Goal: Communication & Community: Share content

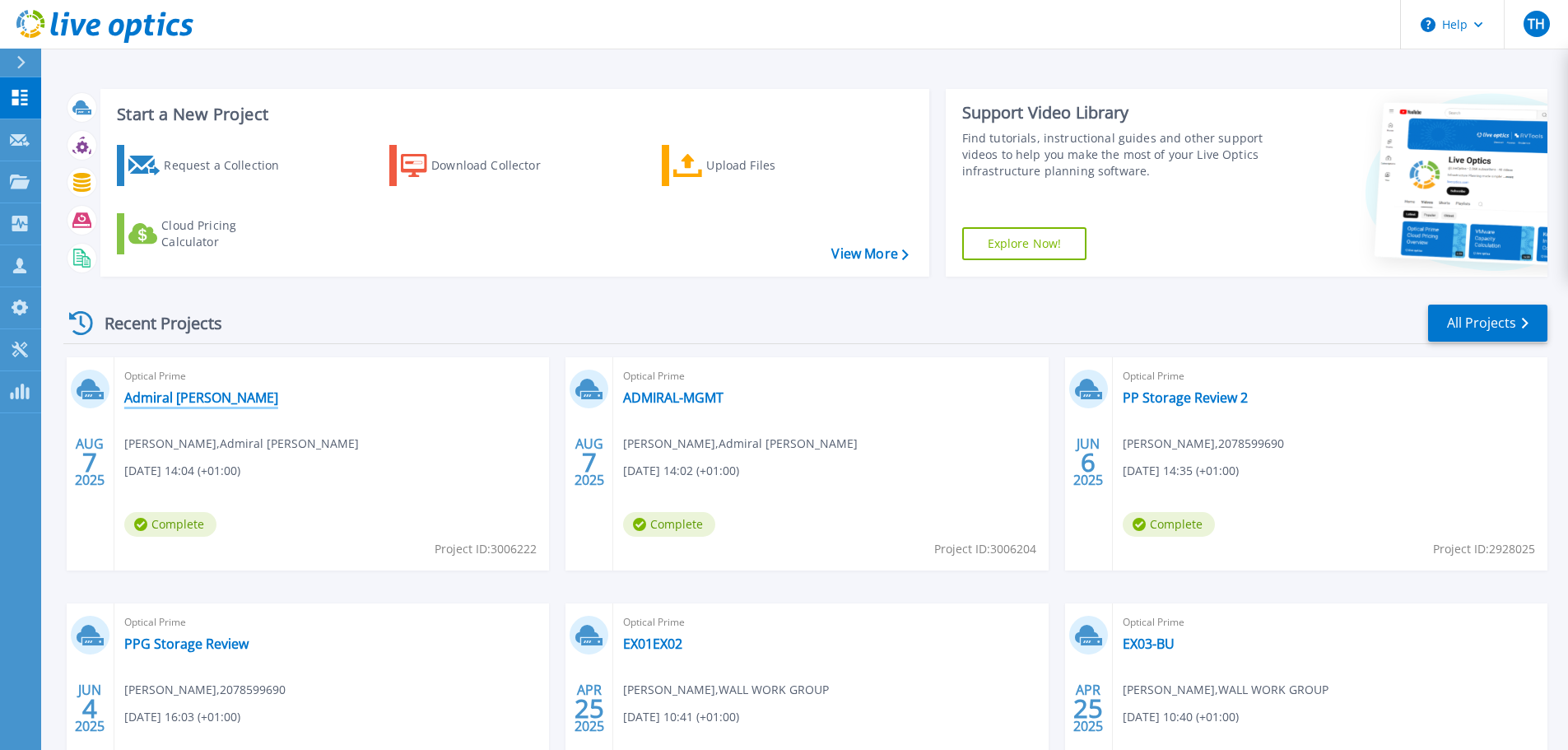
click at [193, 399] on link "Admiral [PERSON_NAME]" at bounding box center [200, 397] width 154 height 17
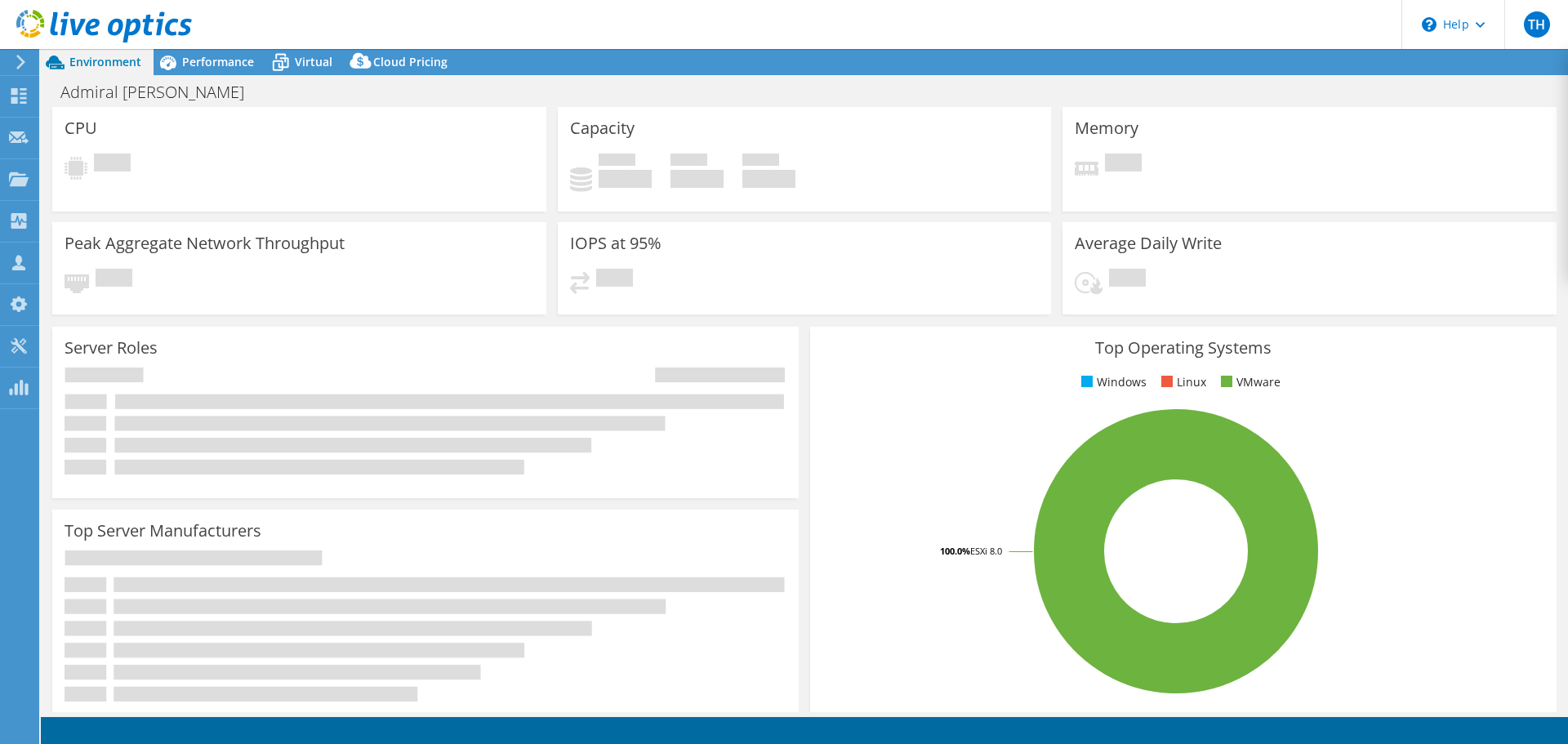
select select "USD"
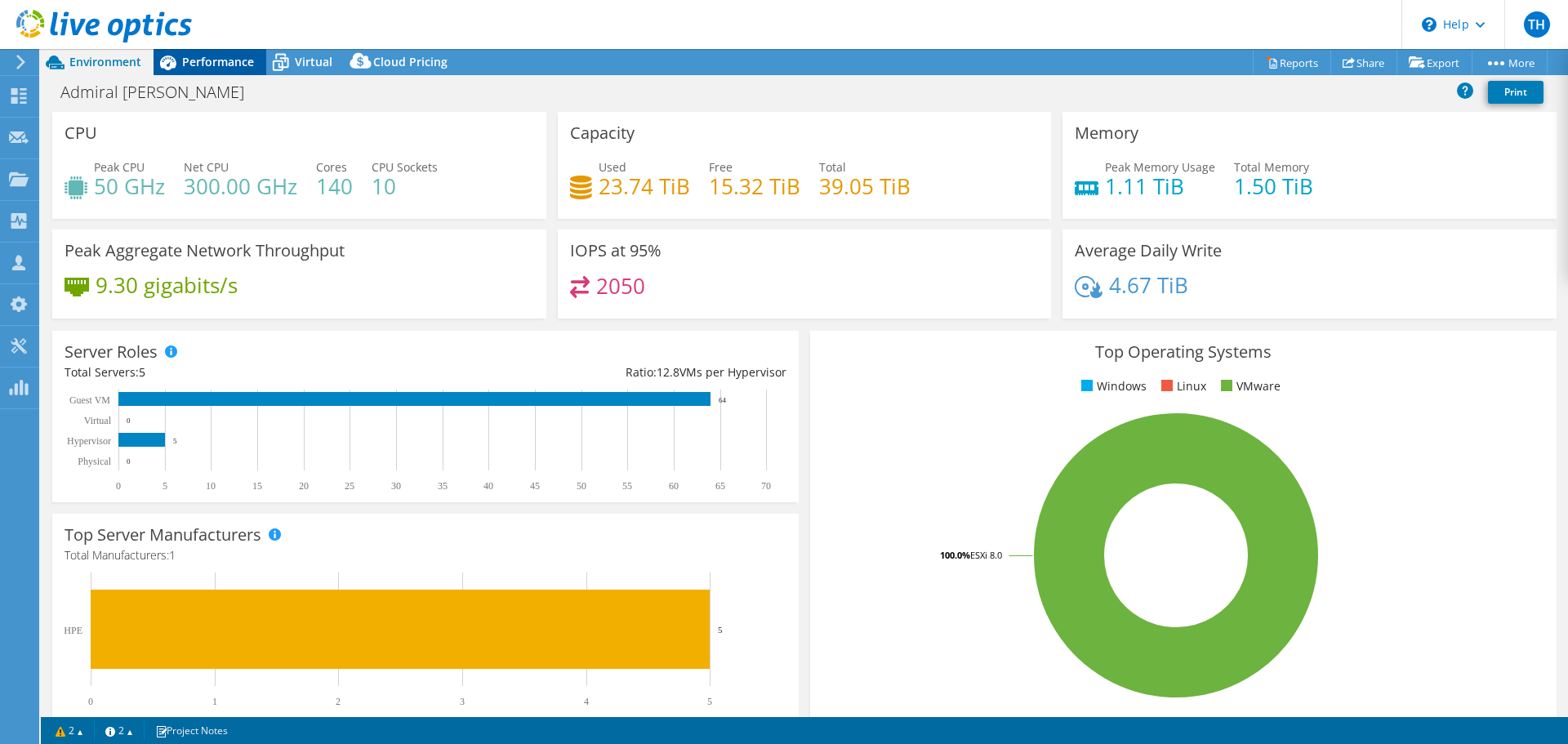
click at [214, 60] on span "Performance" at bounding box center [217, 62] width 72 height 16
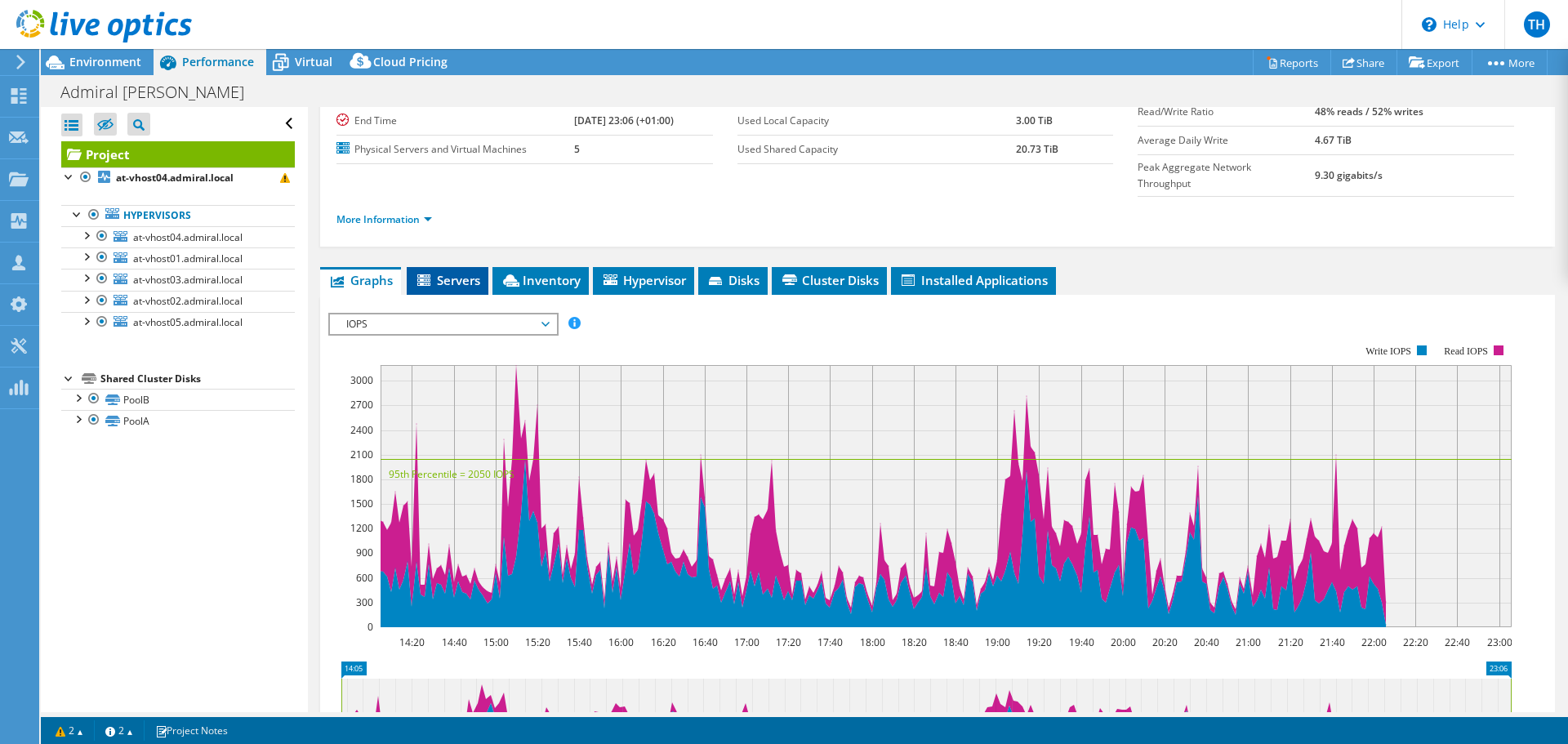
click at [470, 272] on span "Servers" at bounding box center [447, 280] width 65 height 17
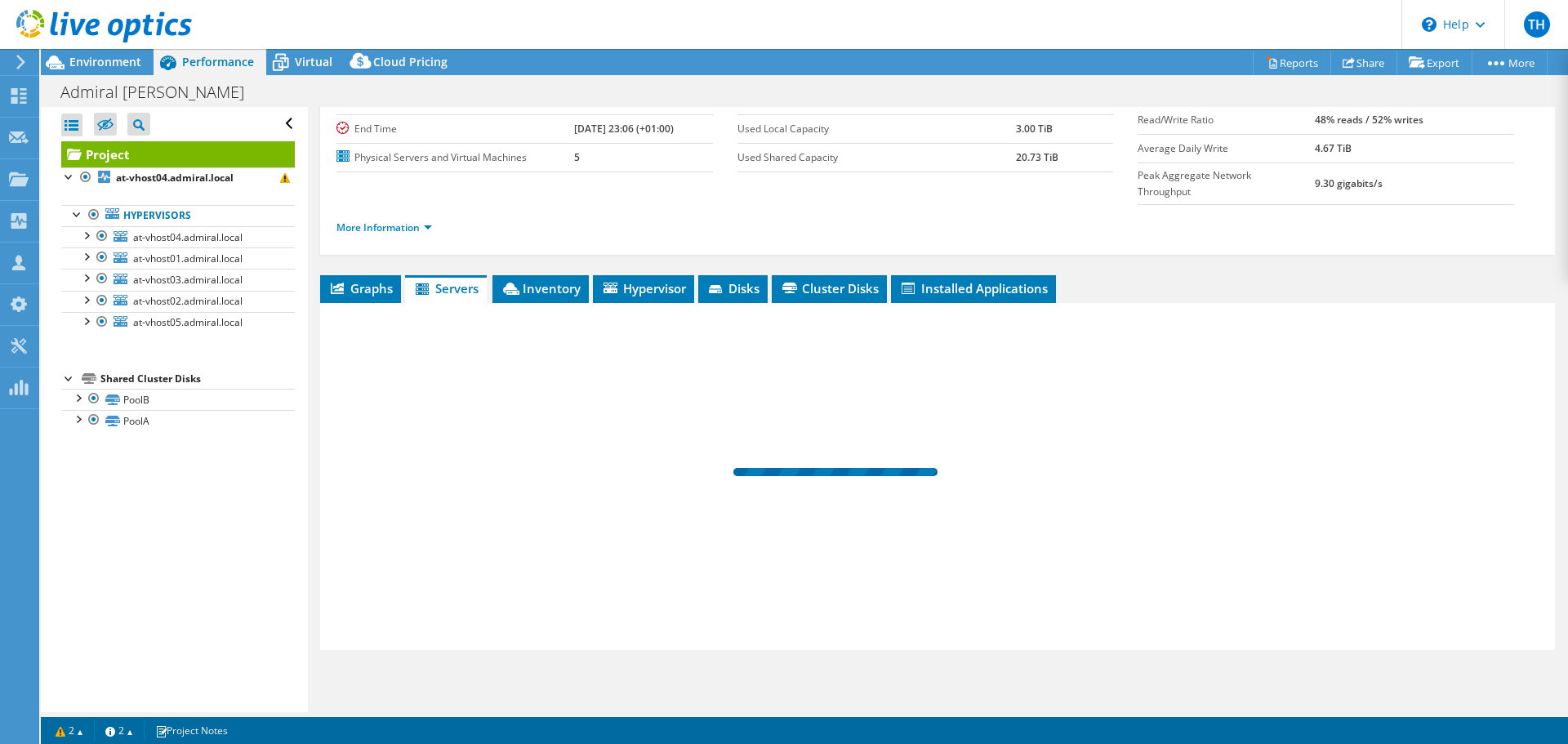
scroll to position [123, 0]
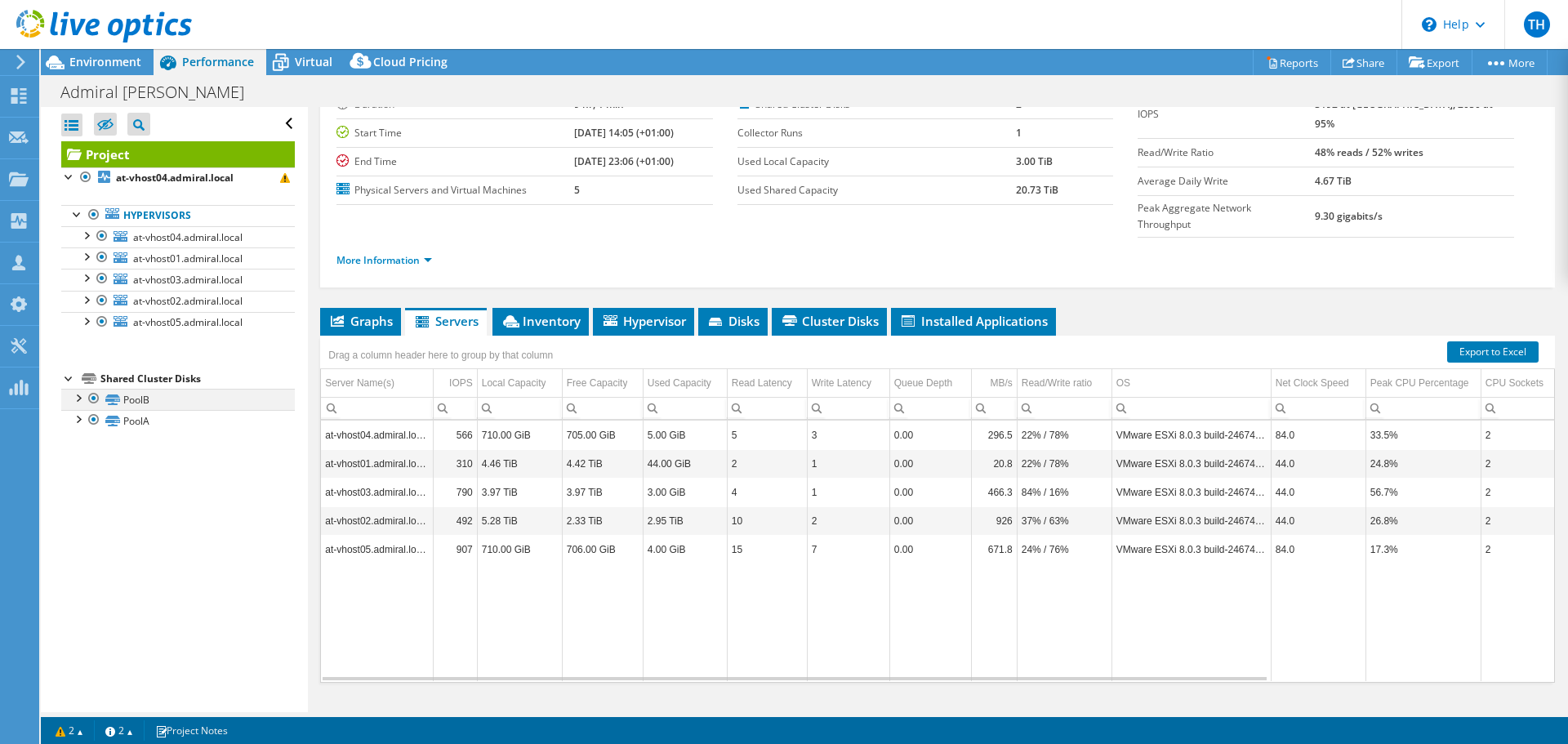
click at [77, 398] on div at bounding box center [78, 396] width 17 height 17
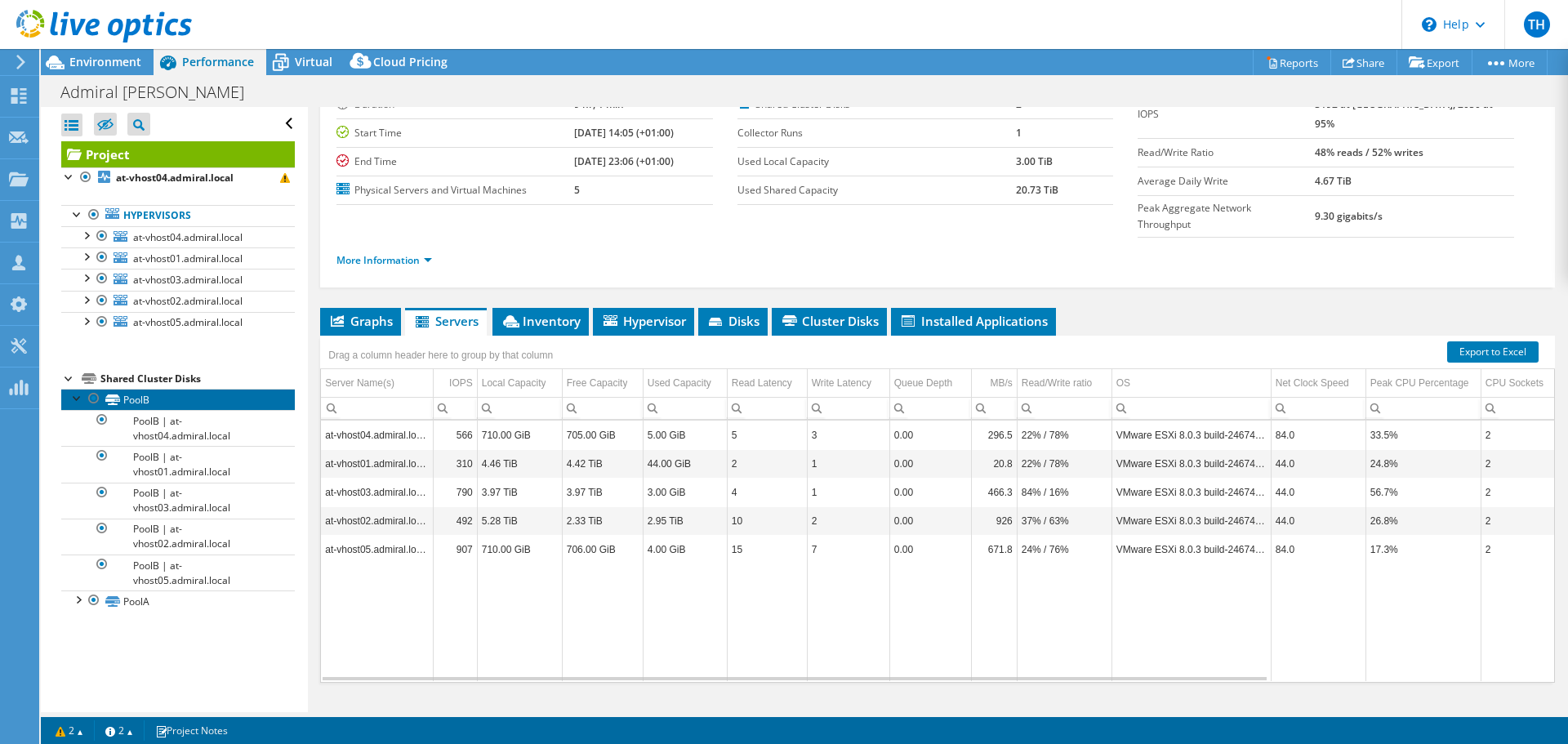
click at [175, 393] on link "PoolB" at bounding box center [178, 399] width 234 height 22
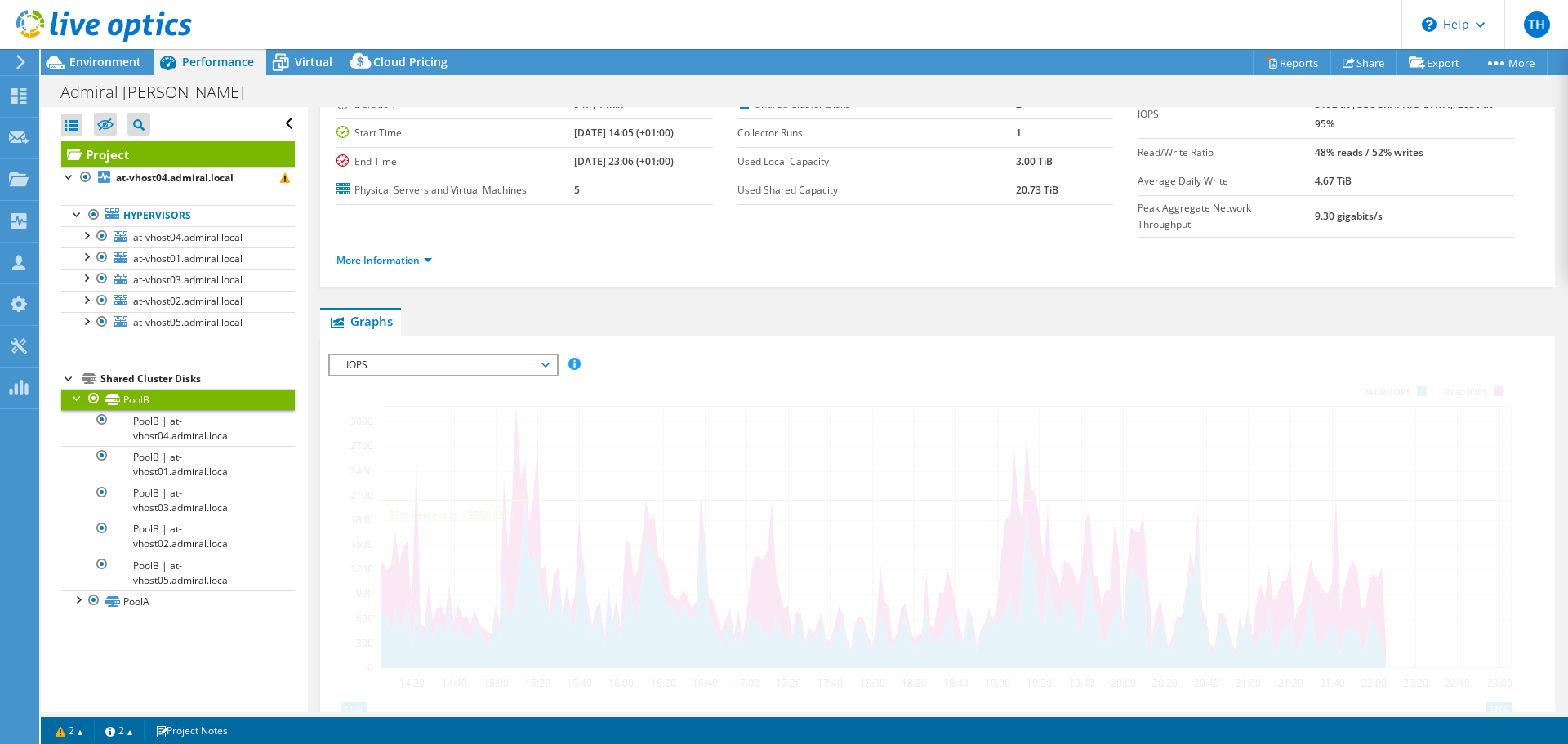
scroll to position [163, 0]
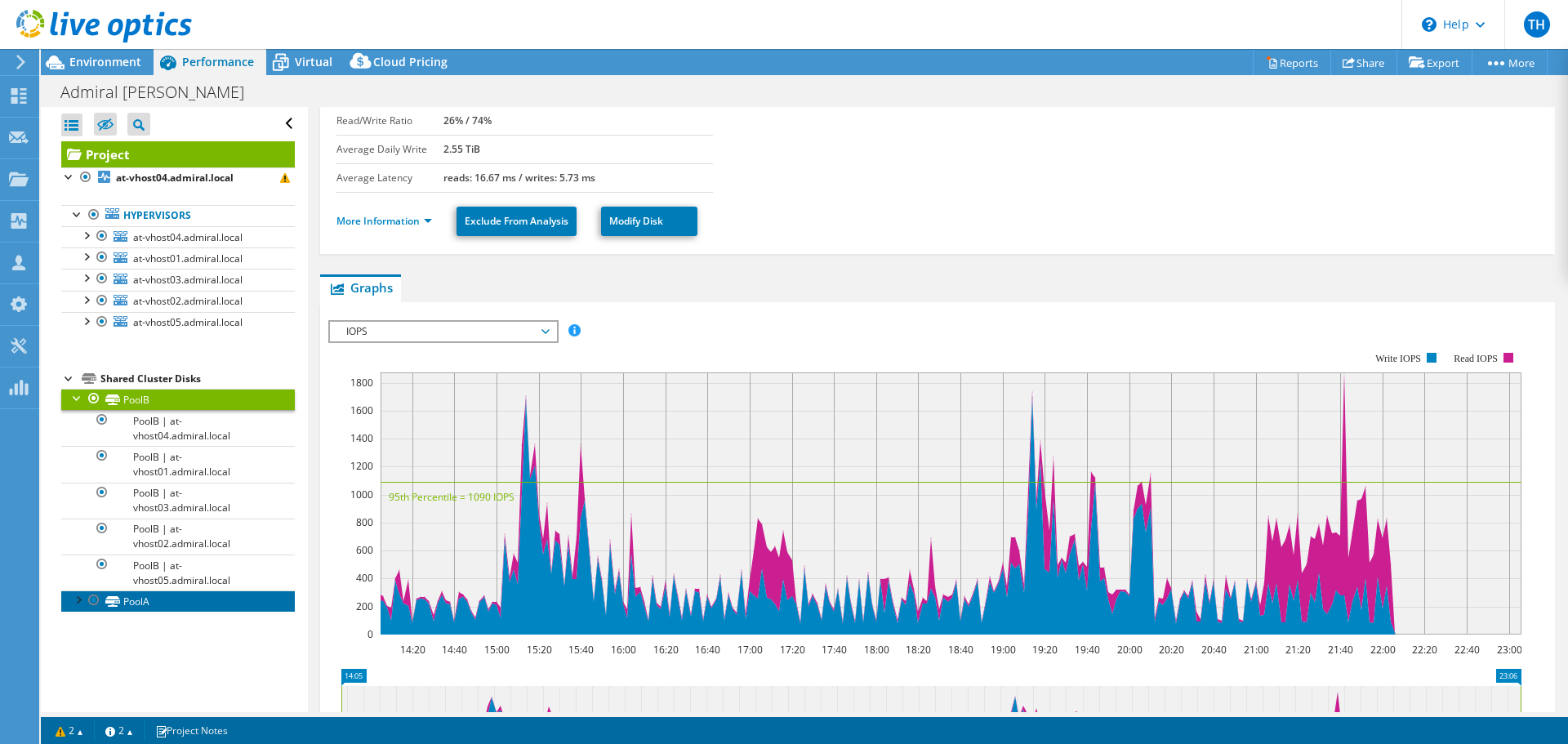
click at [155, 606] on link "PoolA" at bounding box center [178, 601] width 234 height 22
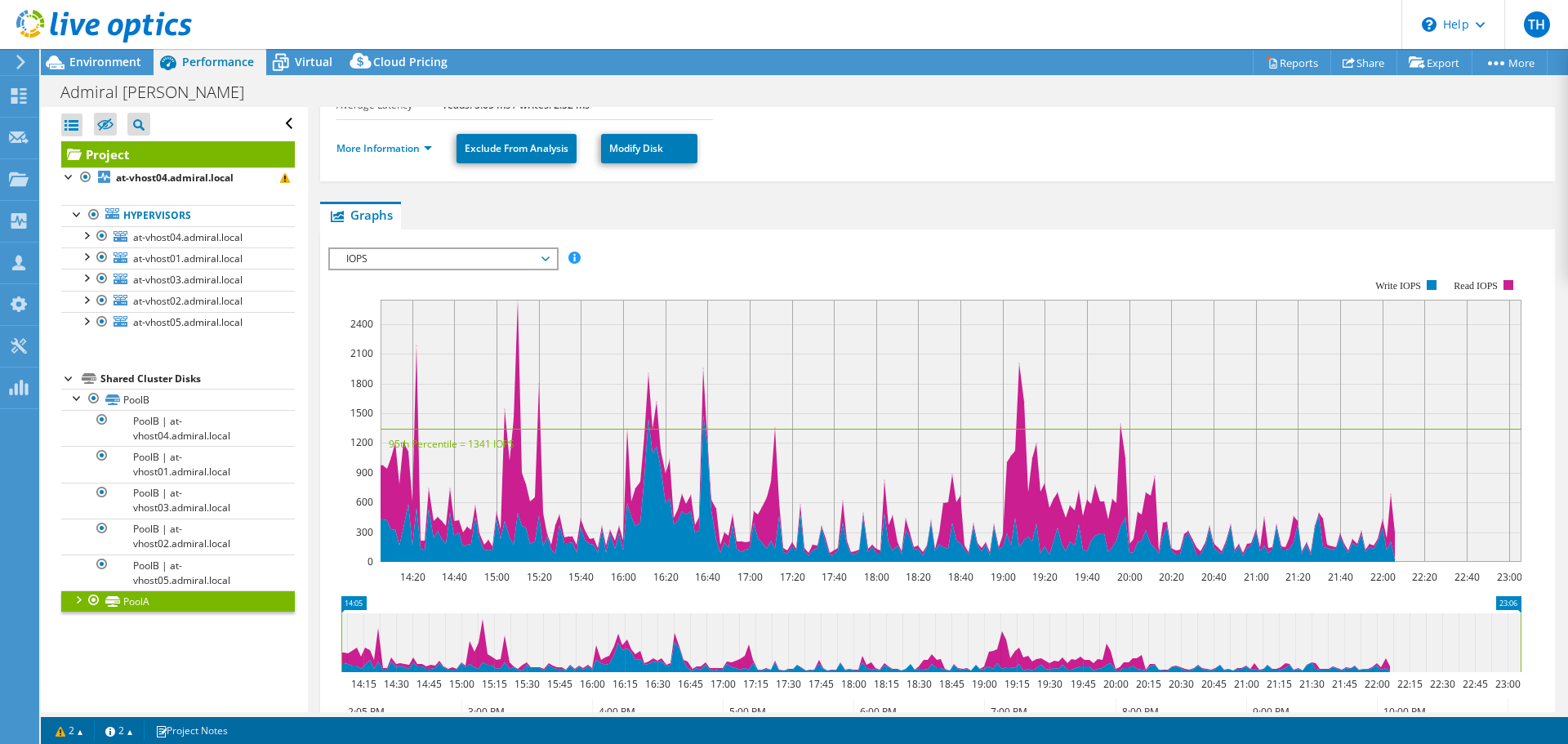
scroll to position [441, 0]
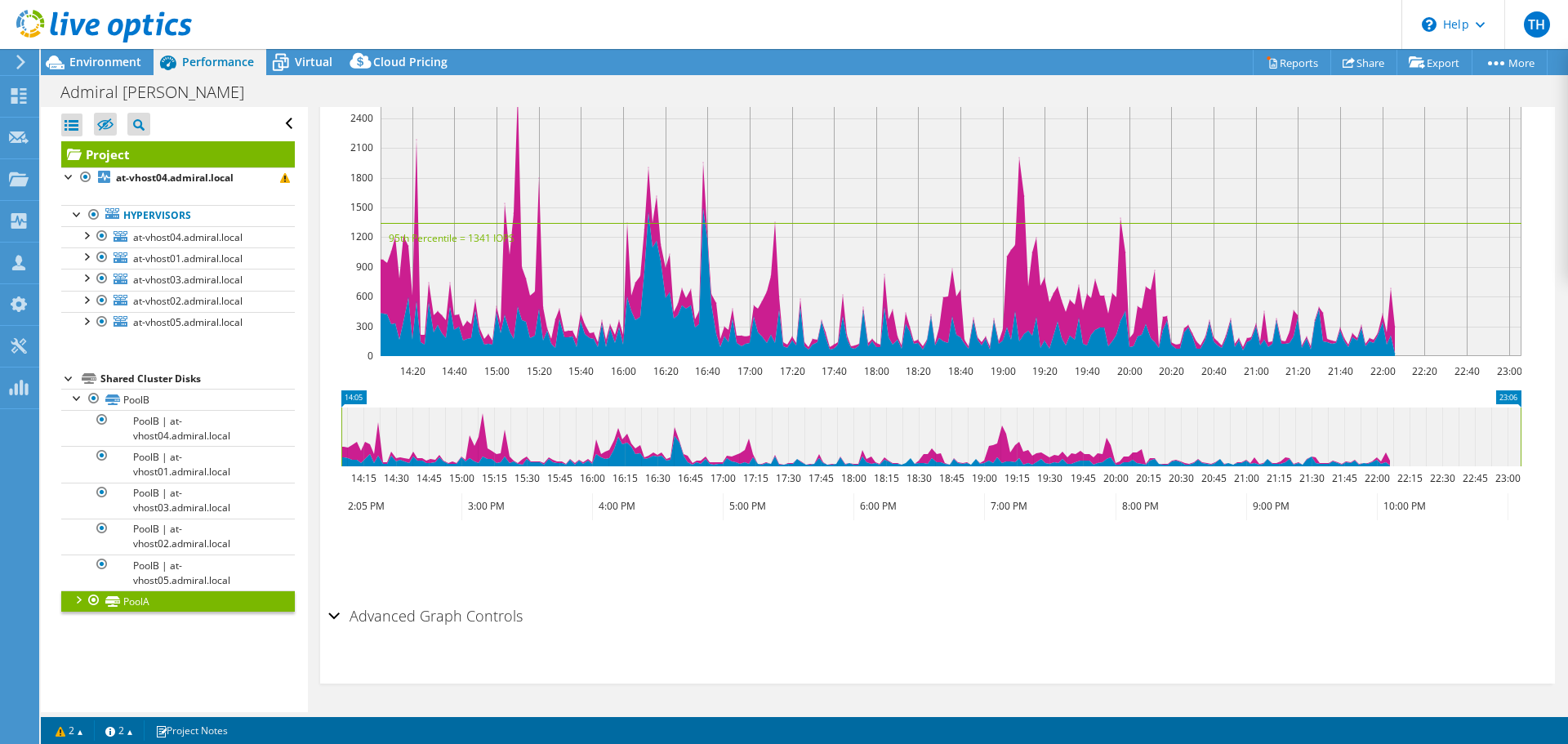
click at [445, 617] on h2 "Advanced Graph Controls" at bounding box center [426, 615] width 195 height 32
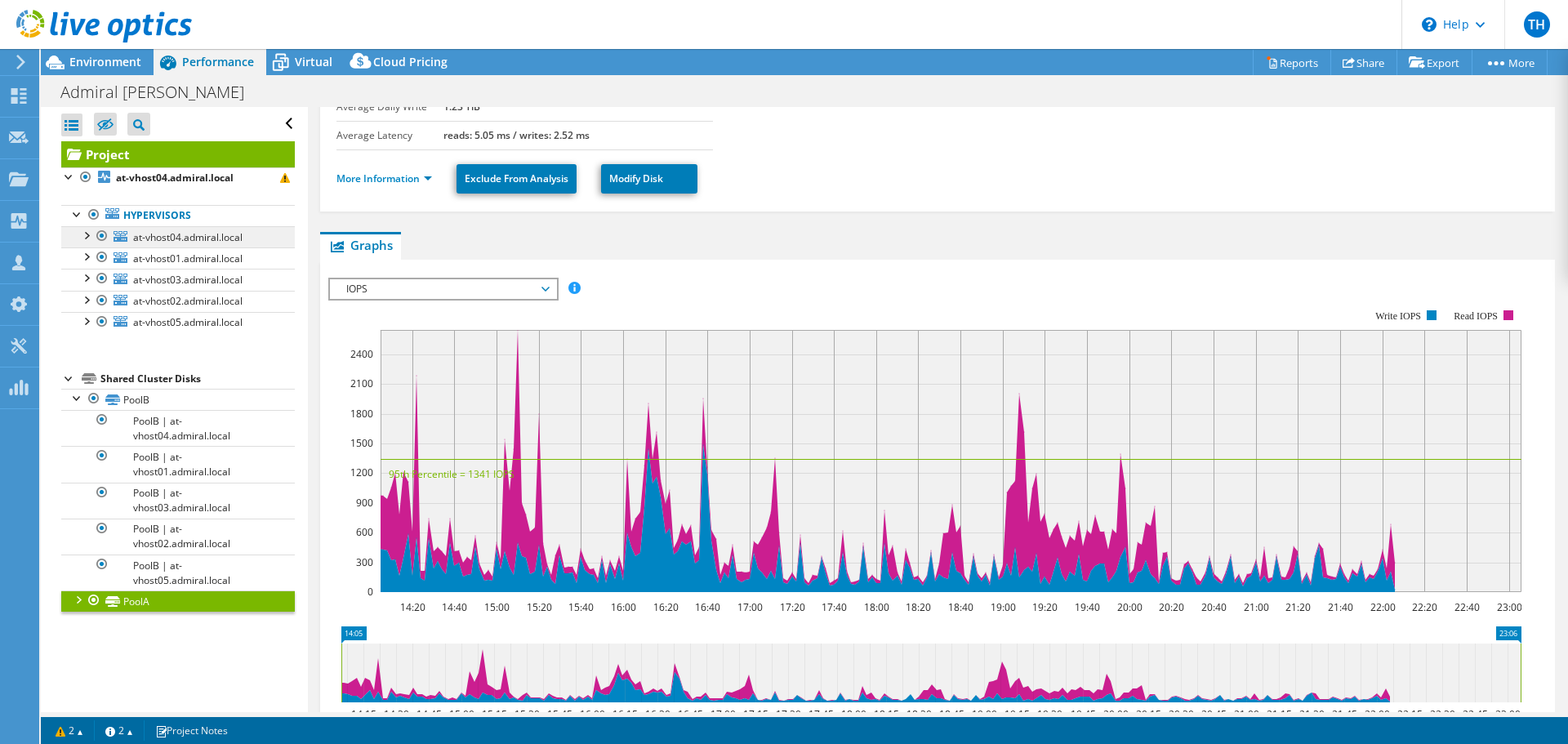
scroll to position [0, 0]
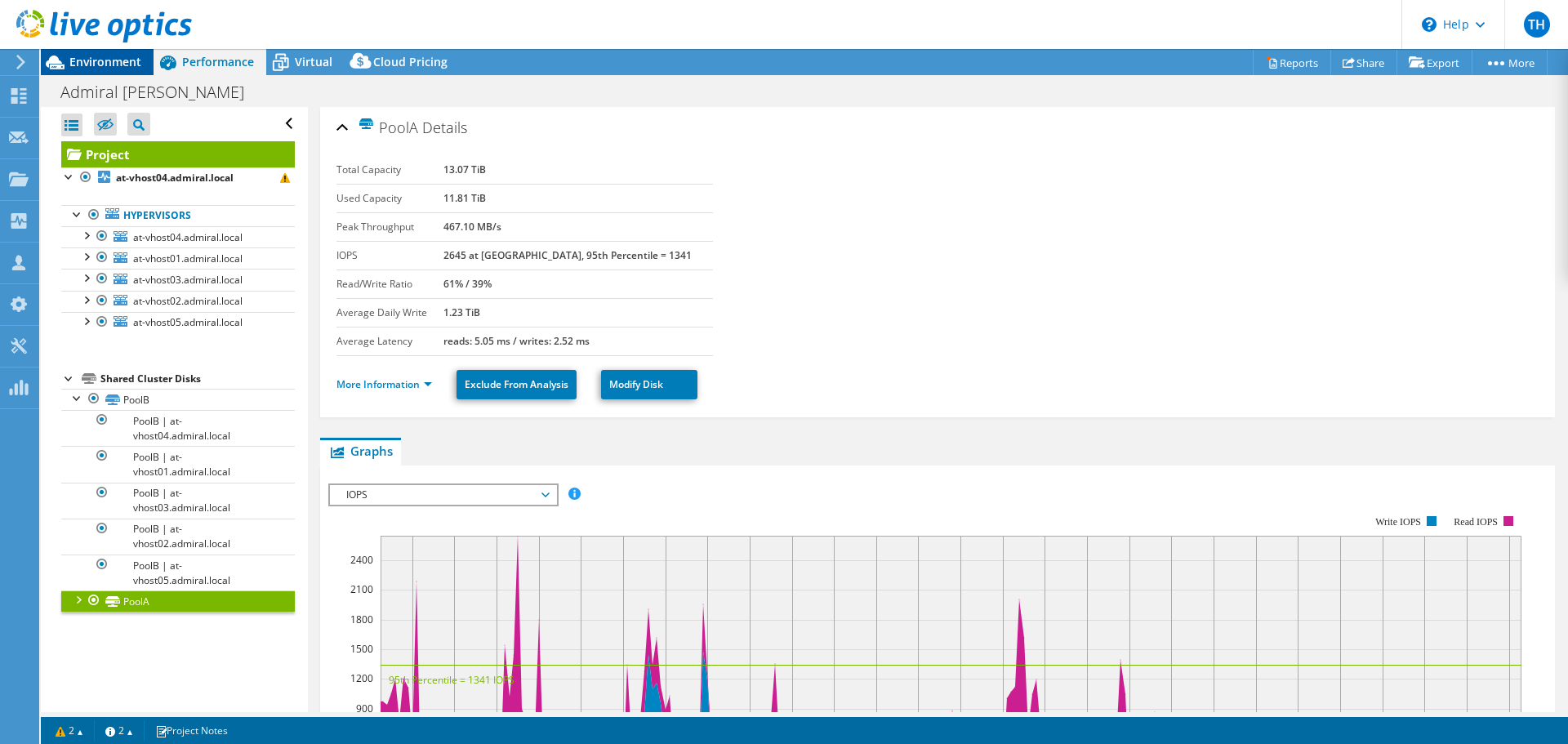
click at [105, 56] on span "Environment" at bounding box center [105, 62] width 72 height 16
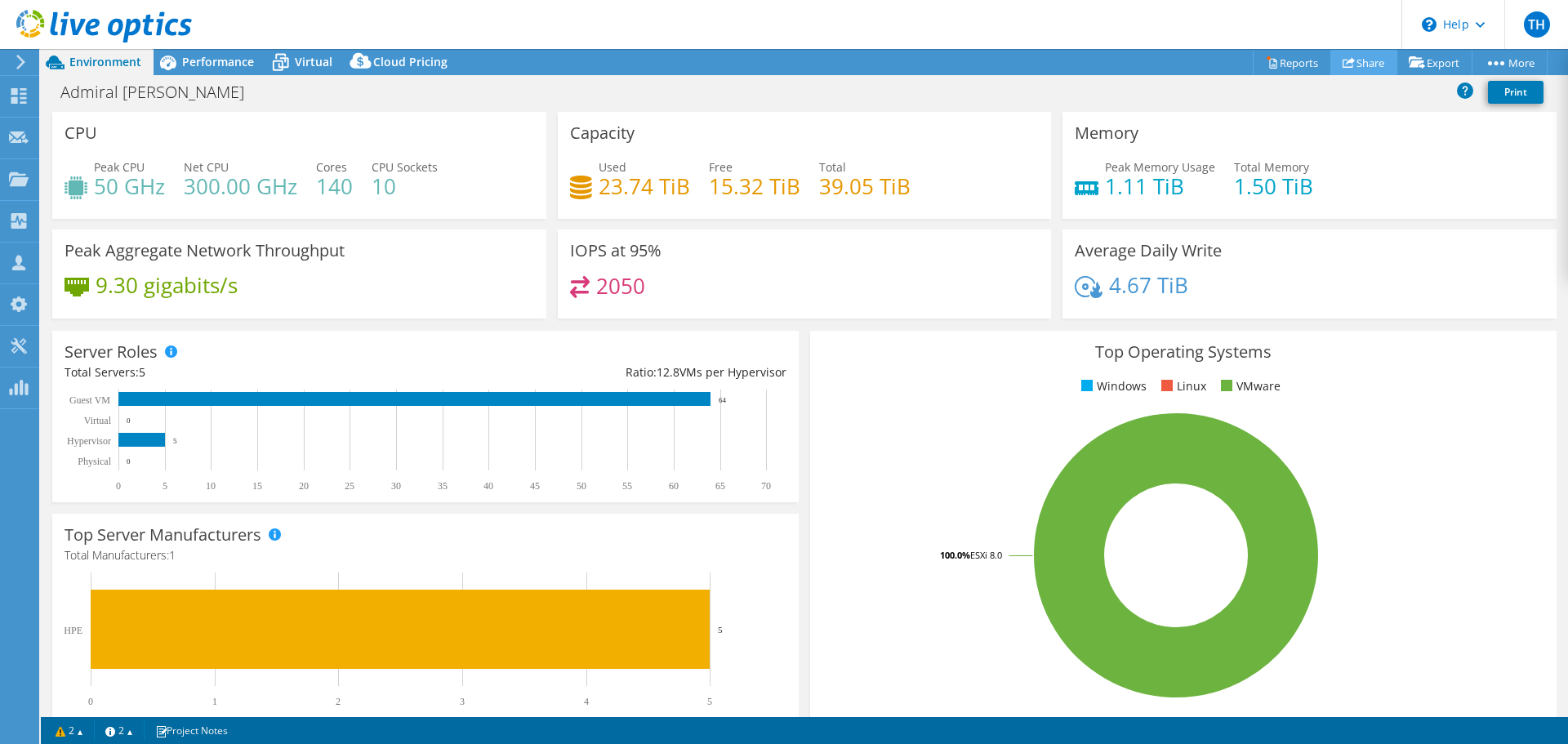
click at [1361, 68] on link "Share" at bounding box center [1364, 63] width 67 height 26
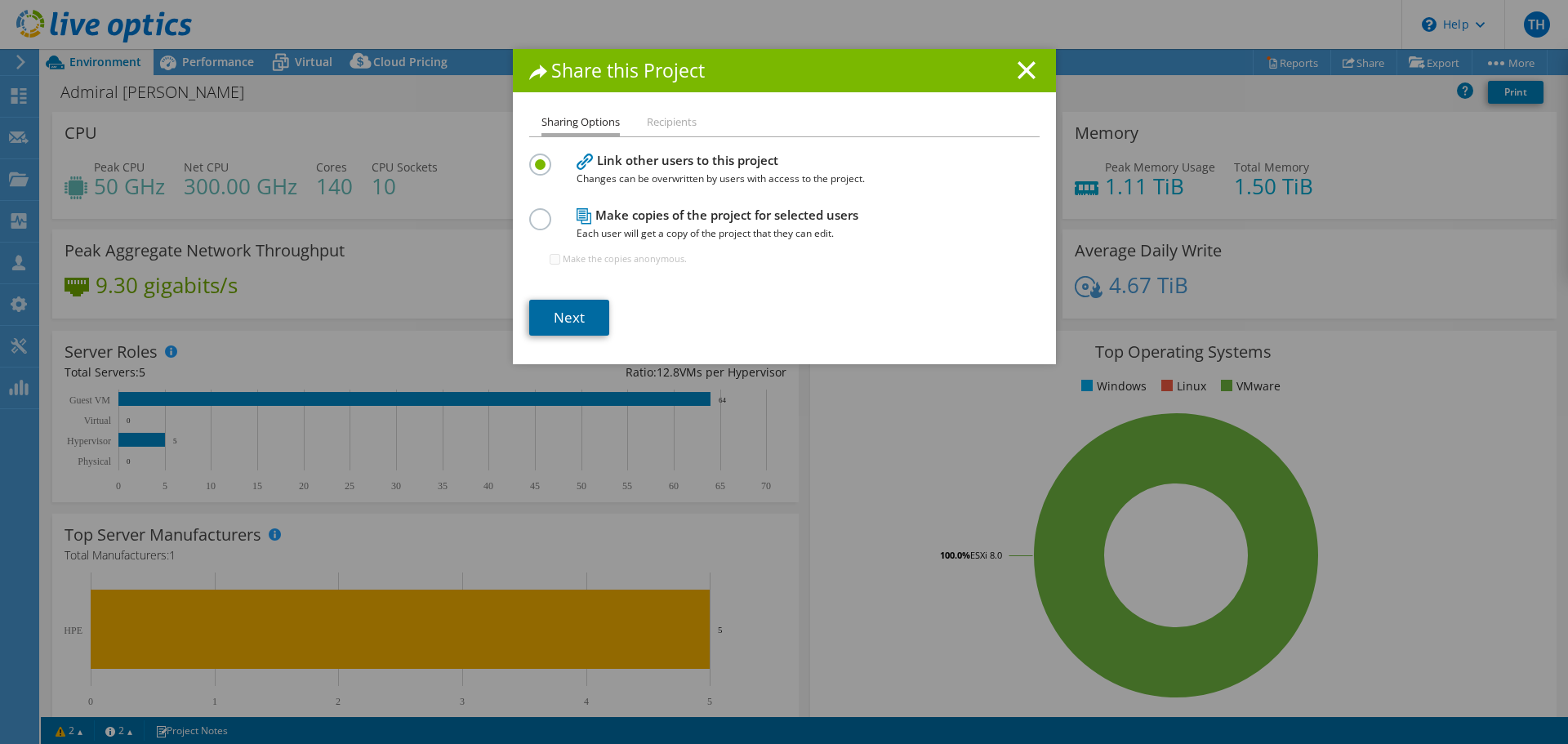
click at [578, 333] on link "Next" at bounding box center [568, 317] width 80 height 36
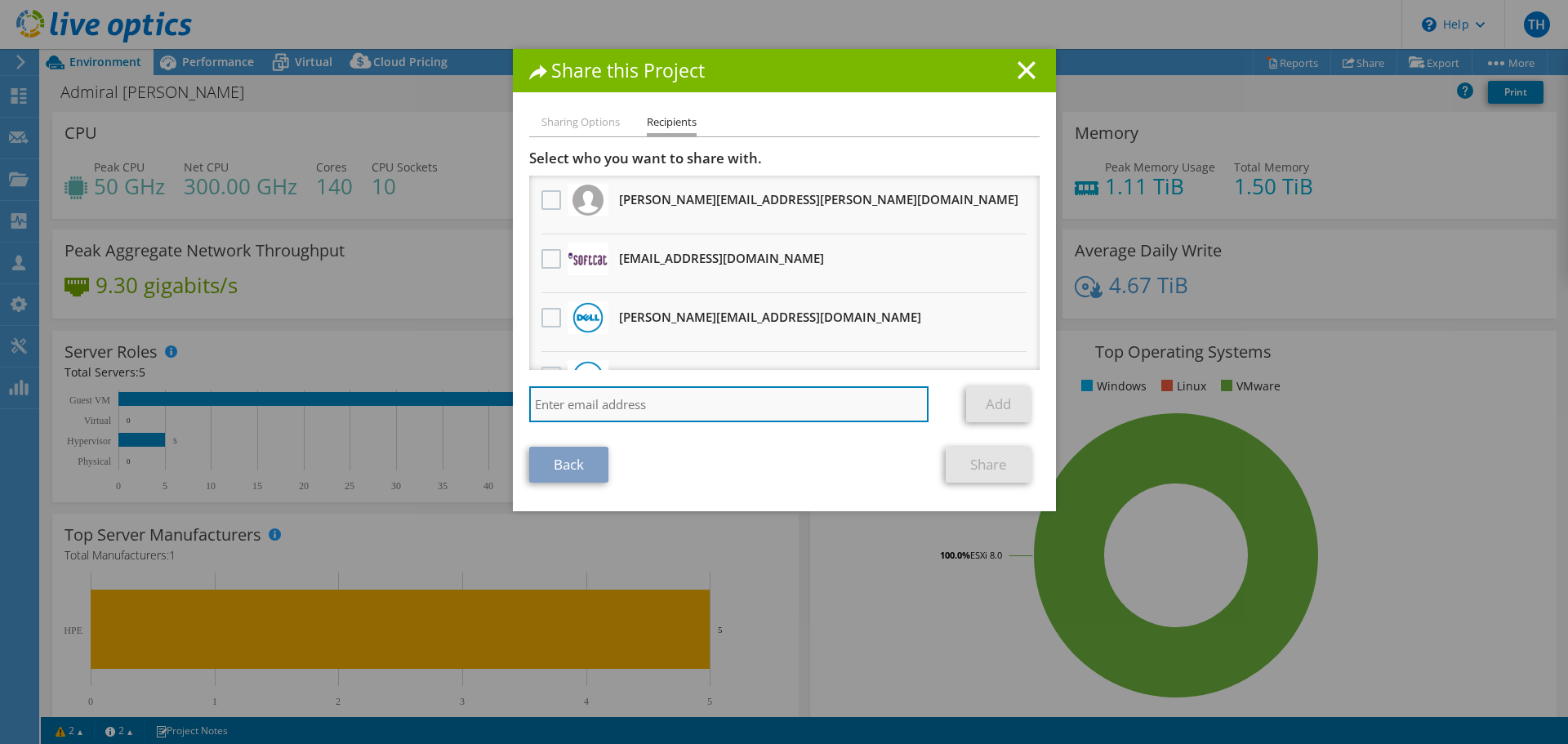
click at [574, 396] on input "search" at bounding box center [728, 404] width 400 height 36
paste input ""[PERSON_NAME]" <[EMAIL_ADDRESS][DOMAIN_NAME]>"
type input ""[PERSON_NAME]" <[EMAIL_ADDRESS][DOMAIN_NAME]>"
drag, startPoint x: 615, startPoint y: 401, endPoint x: 328, endPoint y: 386, distance: 287.4
click at [328, 386] on div "Share this Project Sharing Options Recipients Link other users to this project …" at bounding box center [784, 372] width 1568 height 646
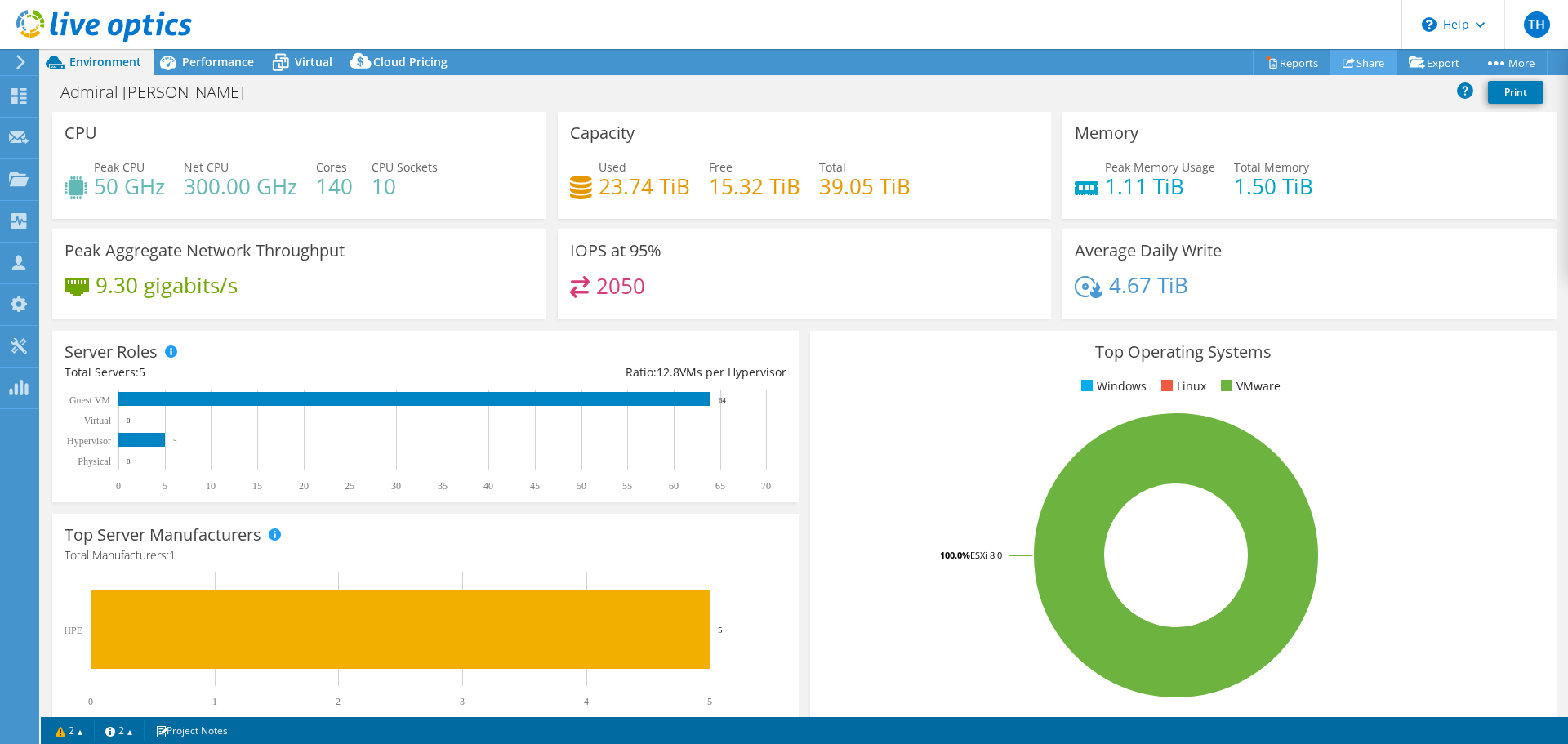
click at [1369, 61] on link "Share" at bounding box center [1364, 63] width 67 height 26
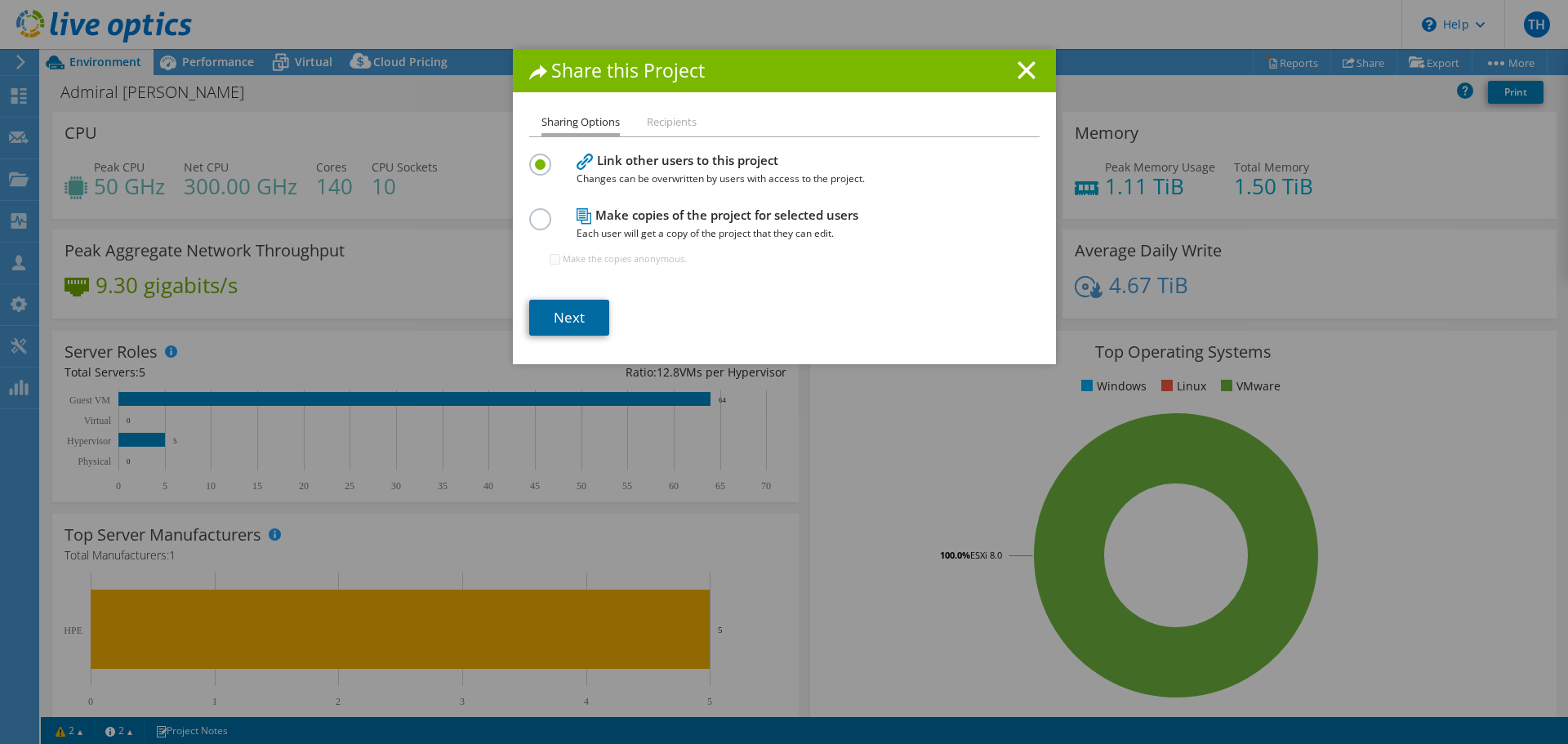
click at [591, 306] on link "Next" at bounding box center [568, 317] width 80 height 36
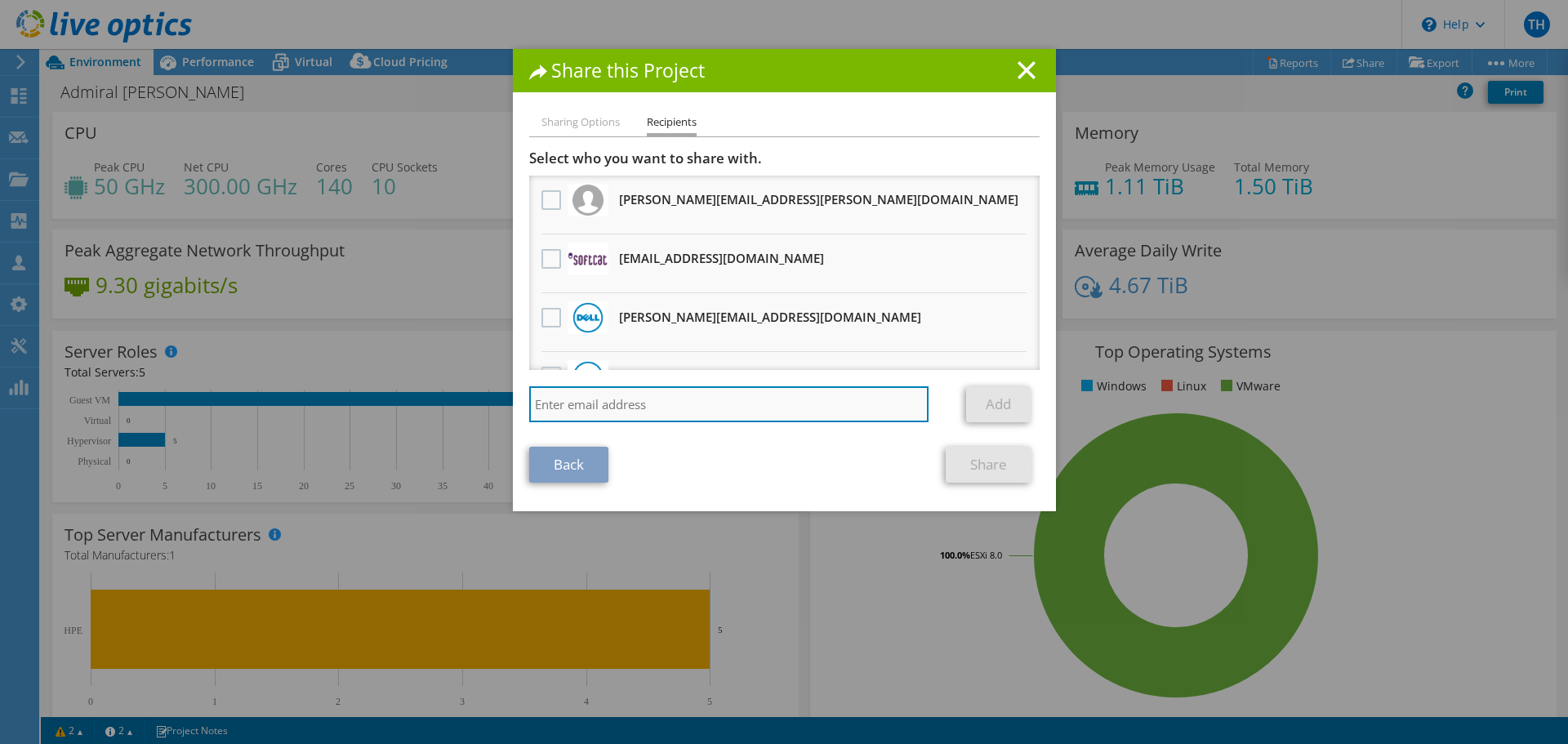
click at [652, 398] on input "search" at bounding box center [728, 404] width 400 height 36
paste input ""[PERSON_NAME]" <[EMAIL_ADDRESS][DOMAIN_NAME]>"
type input ""[PERSON_NAME]" <[EMAIL_ADDRESS][DOMAIN_NAME]>"
drag, startPoint x: 613, startPoint y: 403, endPoint x: 364, endPoint y: 346, distance: 255.4
click at [364, 346] on div "Share this Project Sharing Options Recipients Link other users to this project …" at bounding box center [784, 372] width 1568 height 646
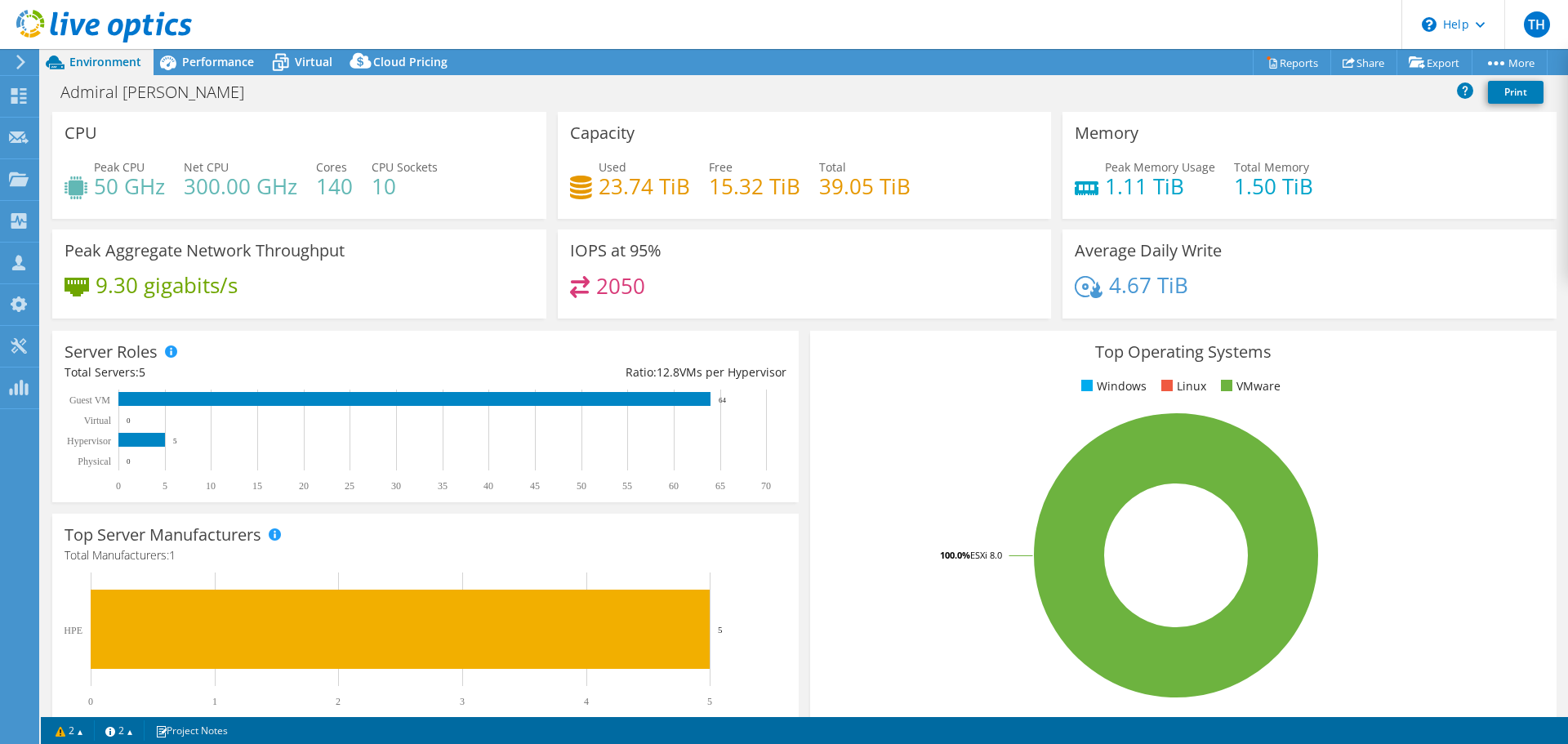
click at [1362, 76] on div "Admiral [PERSON_NAME] Print" at bounding box center [804, 92] width 1527 height 36
click at [1354, 57] on link "Share" at bounding box center [1364, 63] width 67 height 26
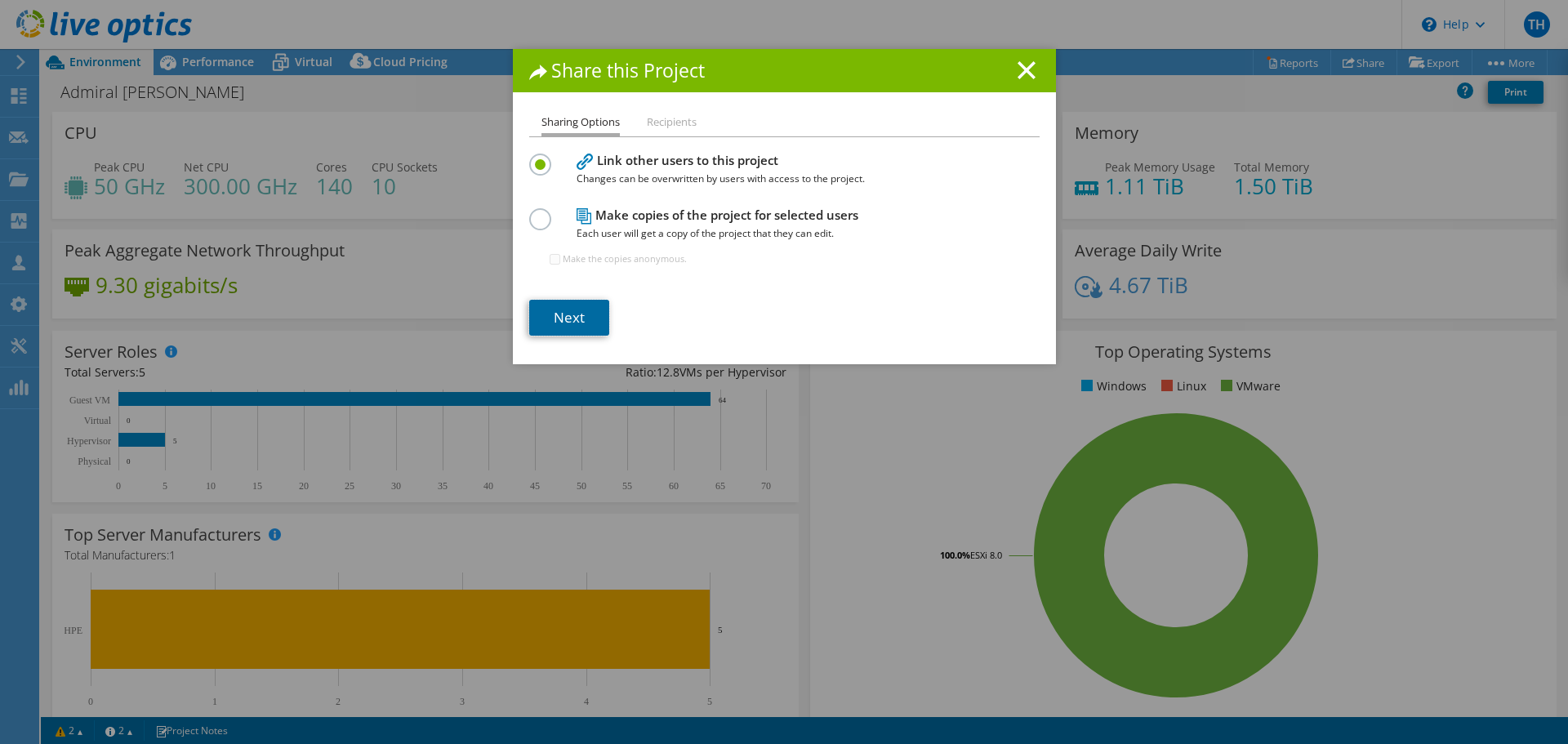
click at [546, 300] on link "Next" at bounding box center [568, 317] width 80 height 36
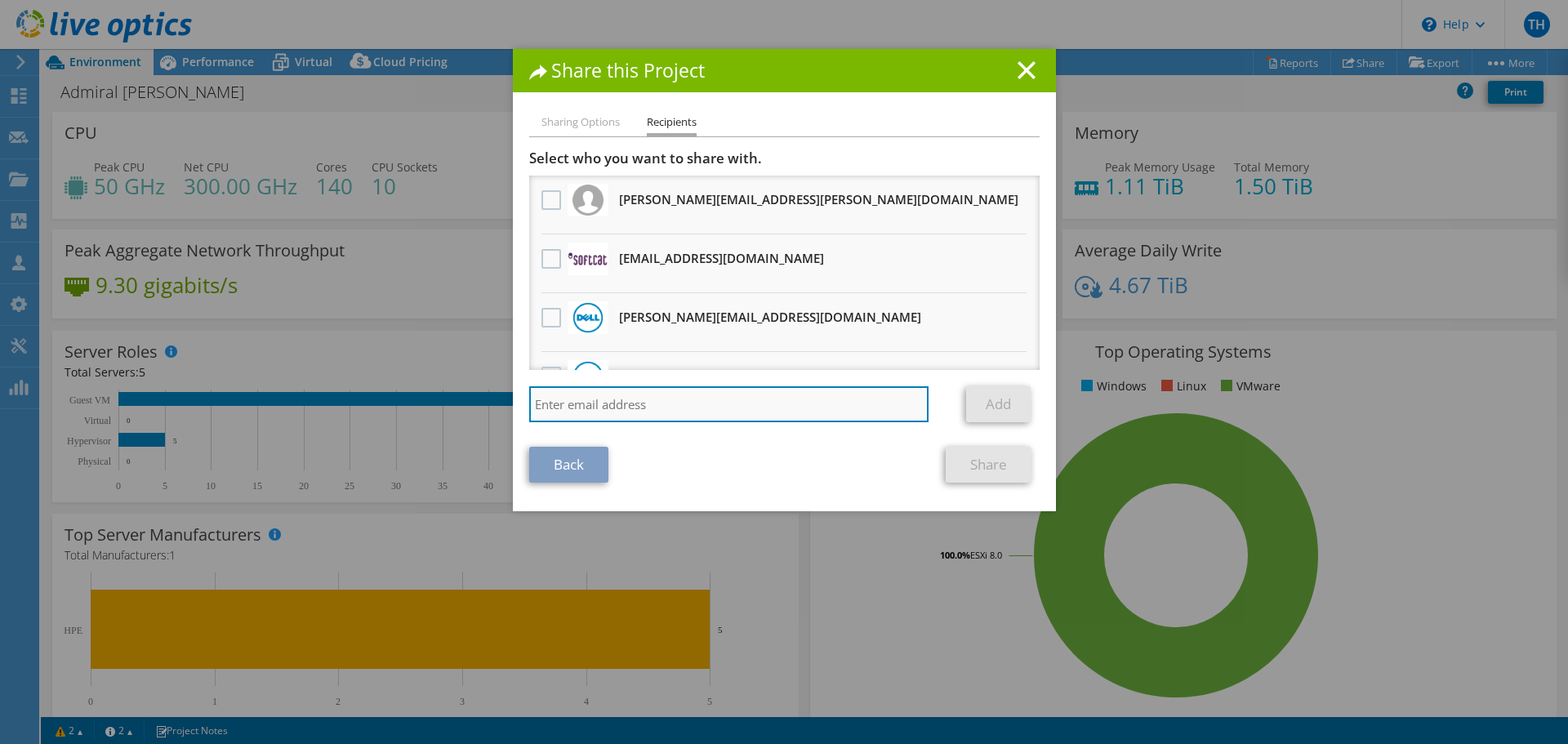
click at [716, 398] on input "search" at bounding box center [728, 404] width 400 height 36
type input "[EMAIL_ADDRESS][DOMAIN_NAME]"
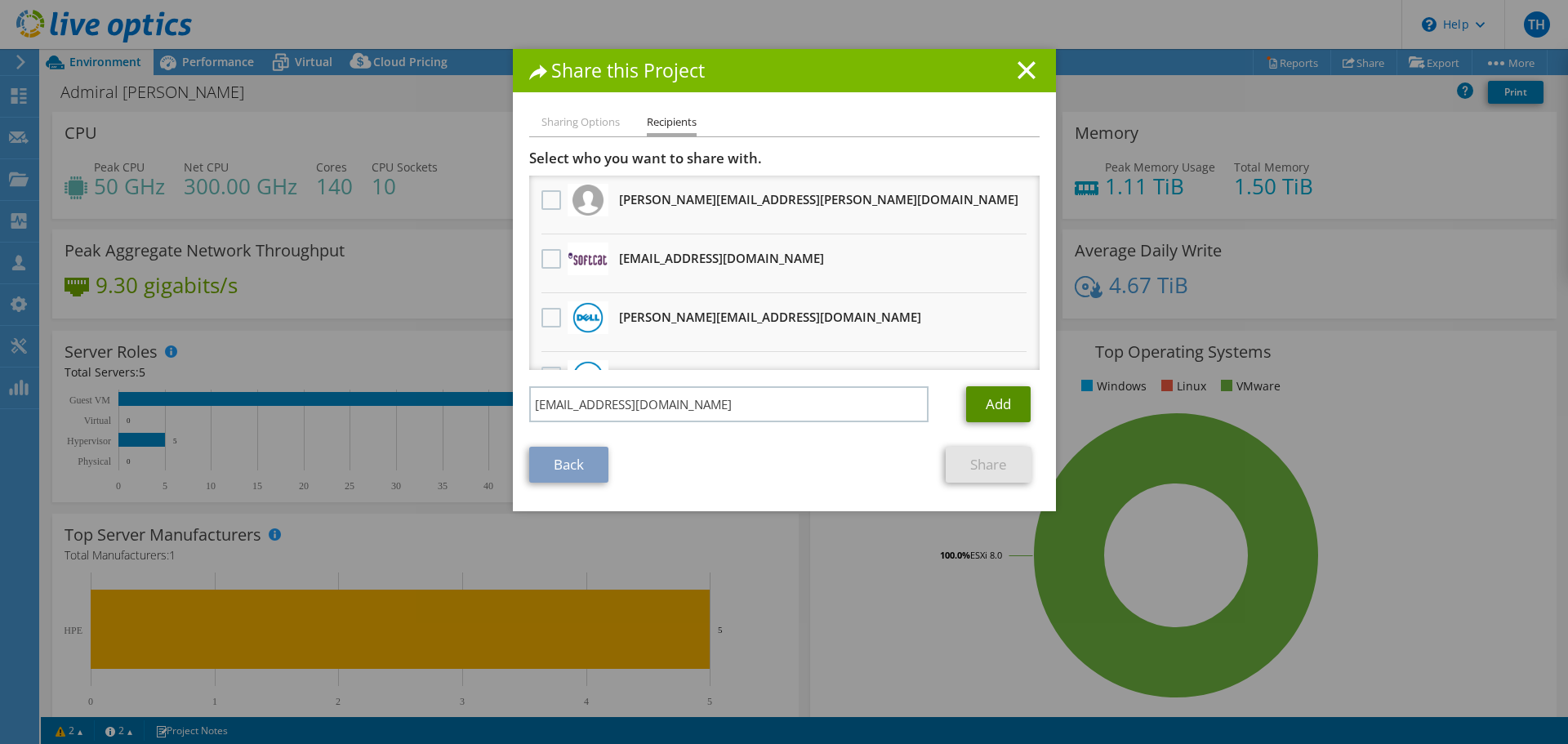
click at [1014, 413] on link "Add" at bounding box center [999, 404] width 65 height 36
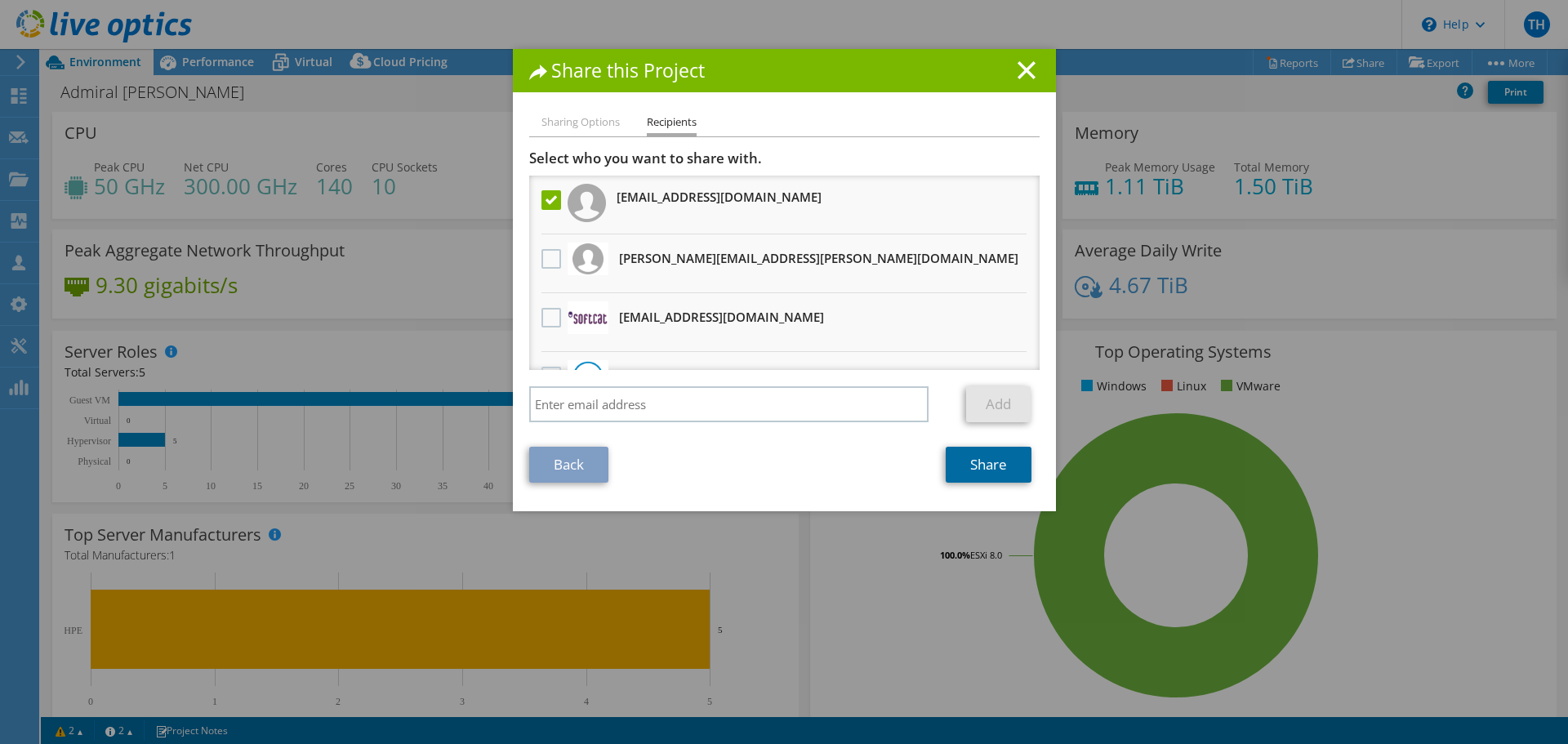
click at [1006, 461] on link "Share" at bounding box center [988, 464] width 86 height 36
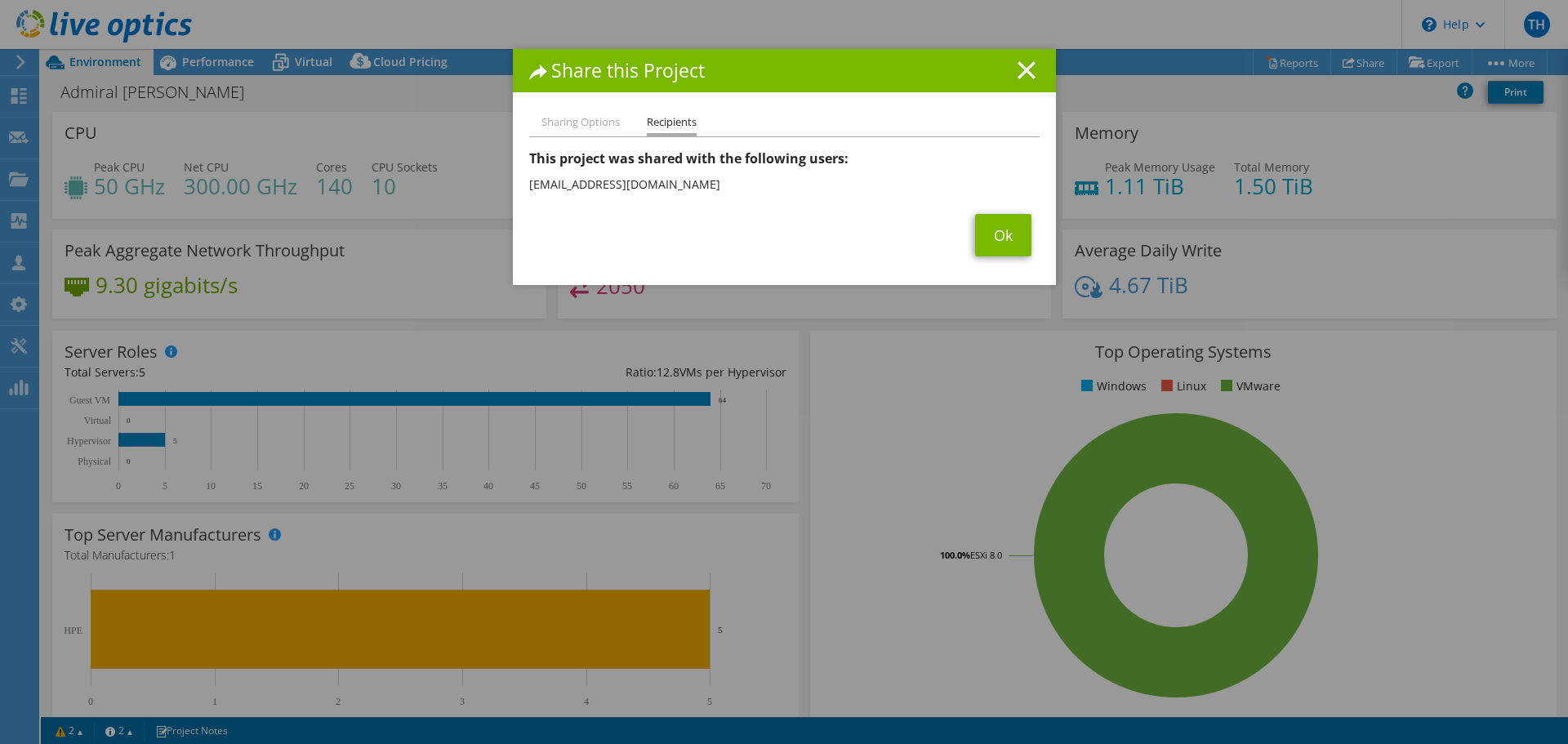
click at [1028, 71] on icon at bounding box center [1026, 70] width 18 height 18
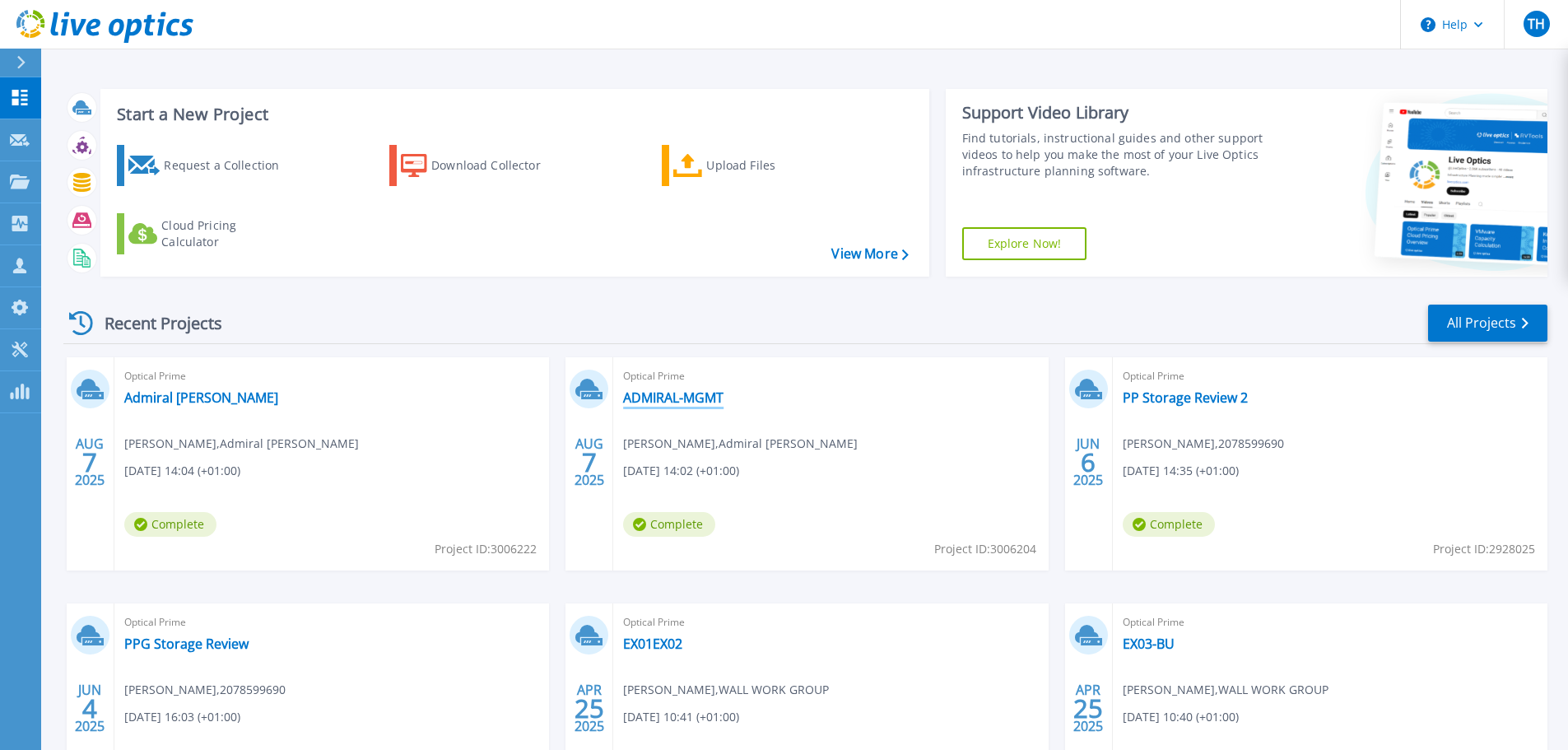
click at [722, 400] on link "ADMIRAL-MGMT" at bounding box center [673, 397] width 100 height 17
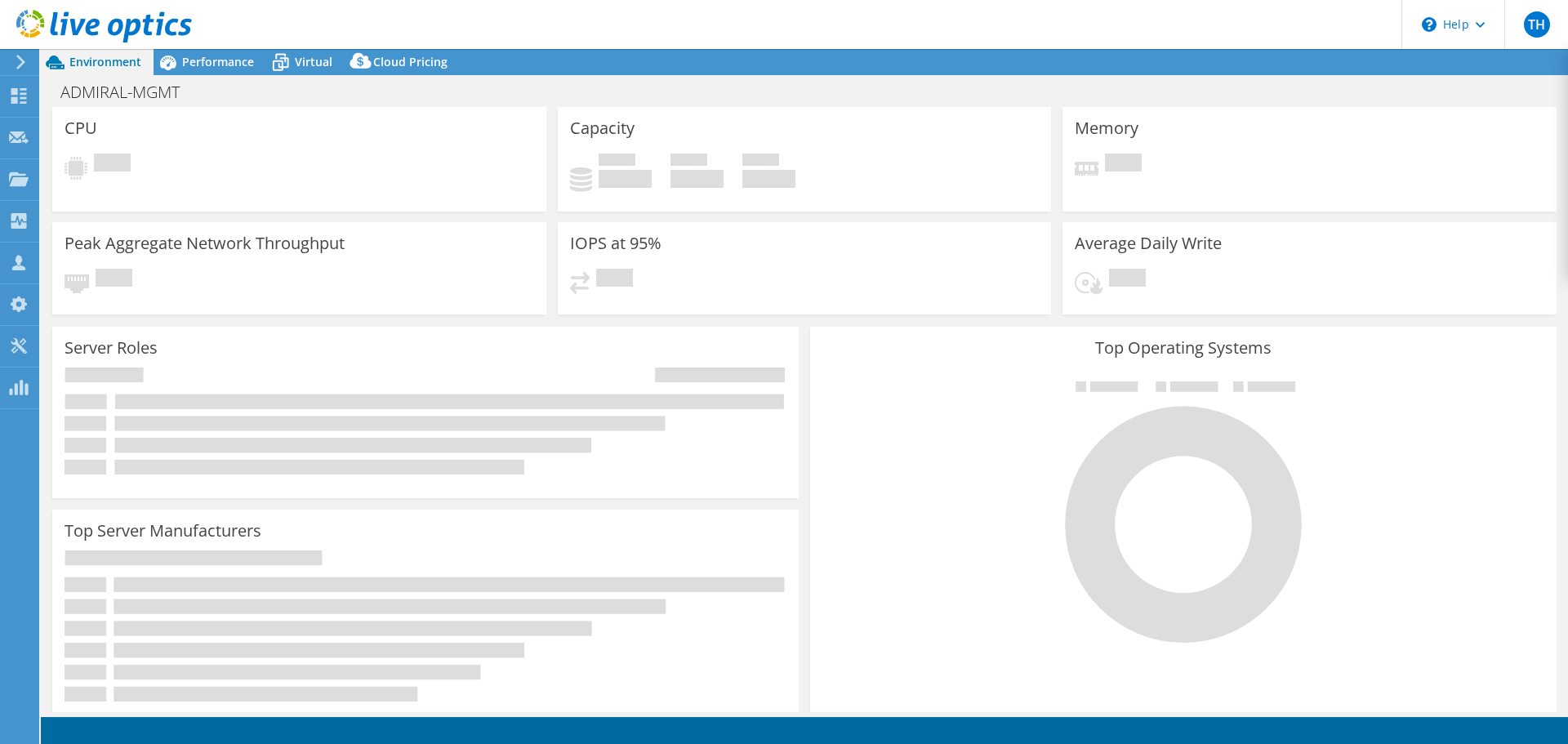
select select "USD"
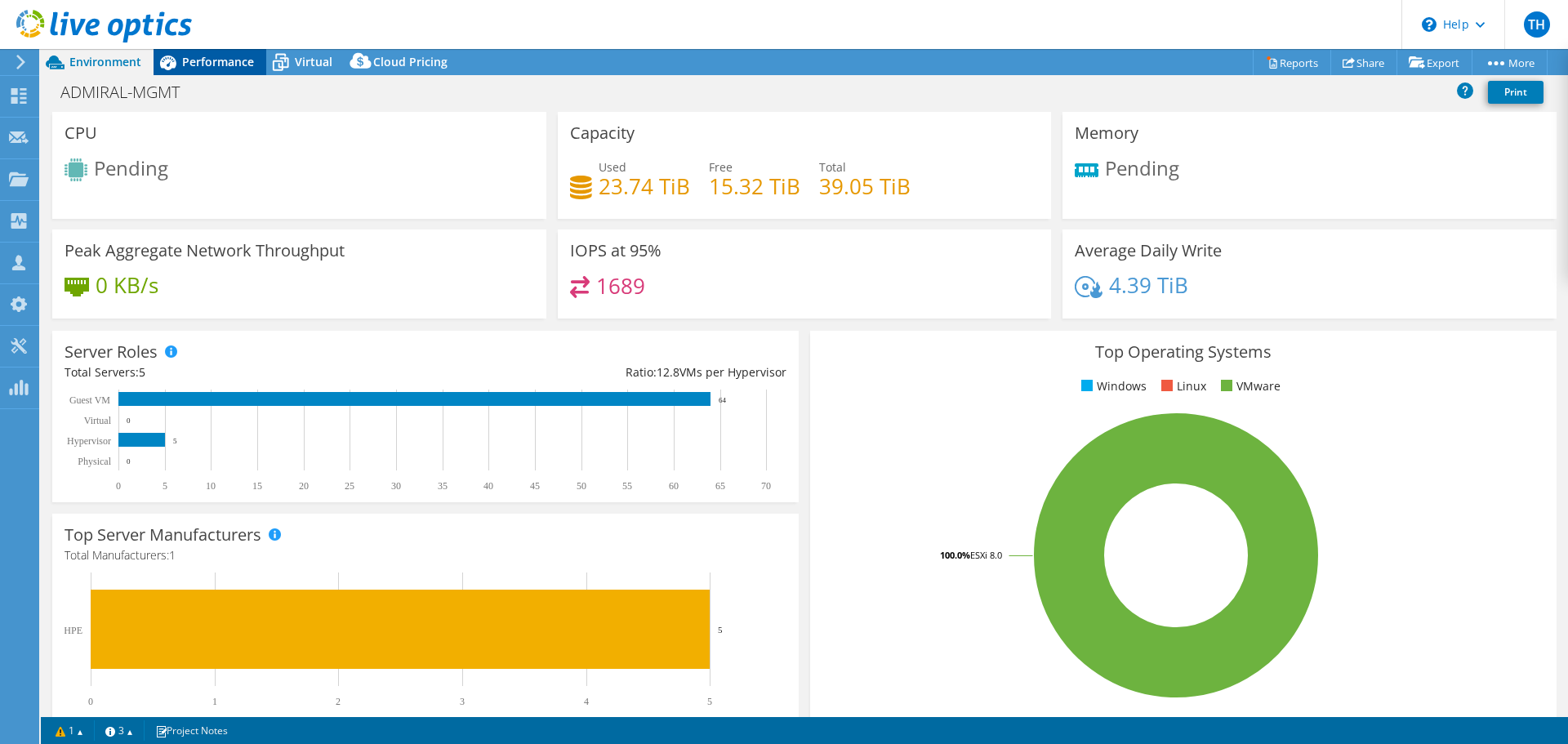
click at [219, 57] on span "Performance" at bounding box center [217, 62] width 72 height 16
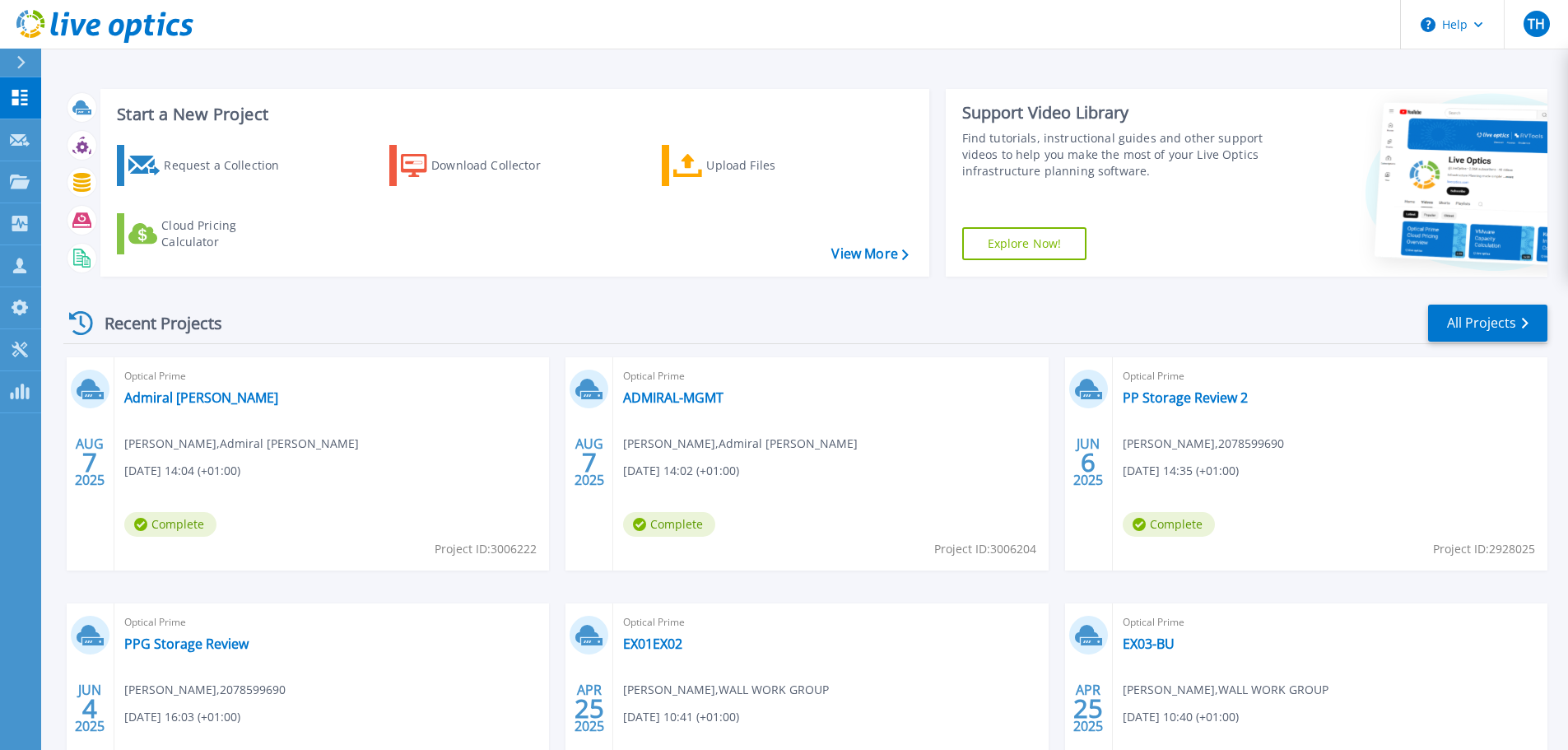
click at [192, 381] on span "Optical Prime" at bounding box center [331, 375] width 415 height 18
click at [191, 406] on div "Optical Prime Admiral Taverns Mike Williams , Admiral Taverns 08/07/2025, 14:04…" at bounding box center [331, 464] width 435 height 213
click at [191, 406] on link "Admiral [PERSON_NAME]" at bounding box center [200, 397] width 154 height 17
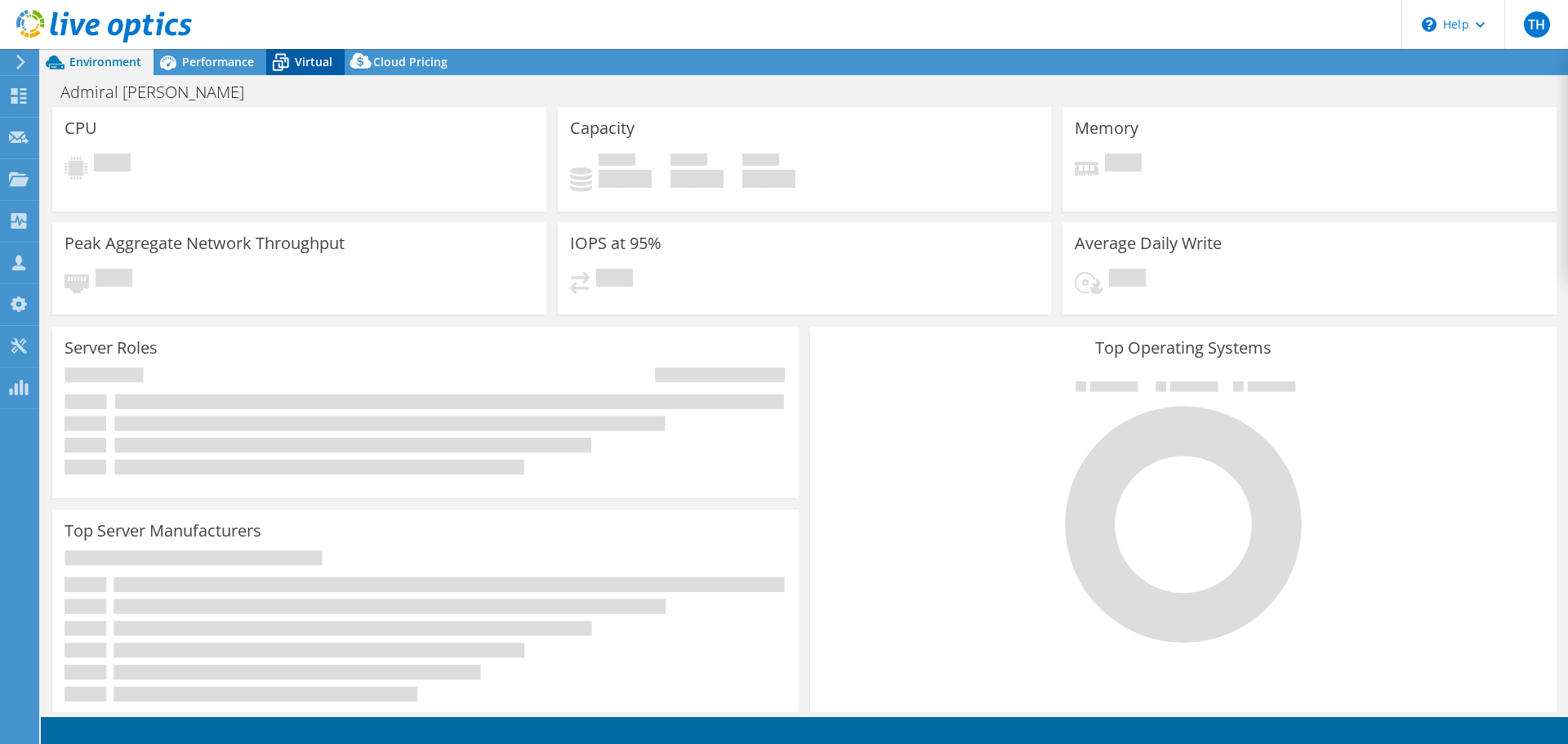
select select "USD"
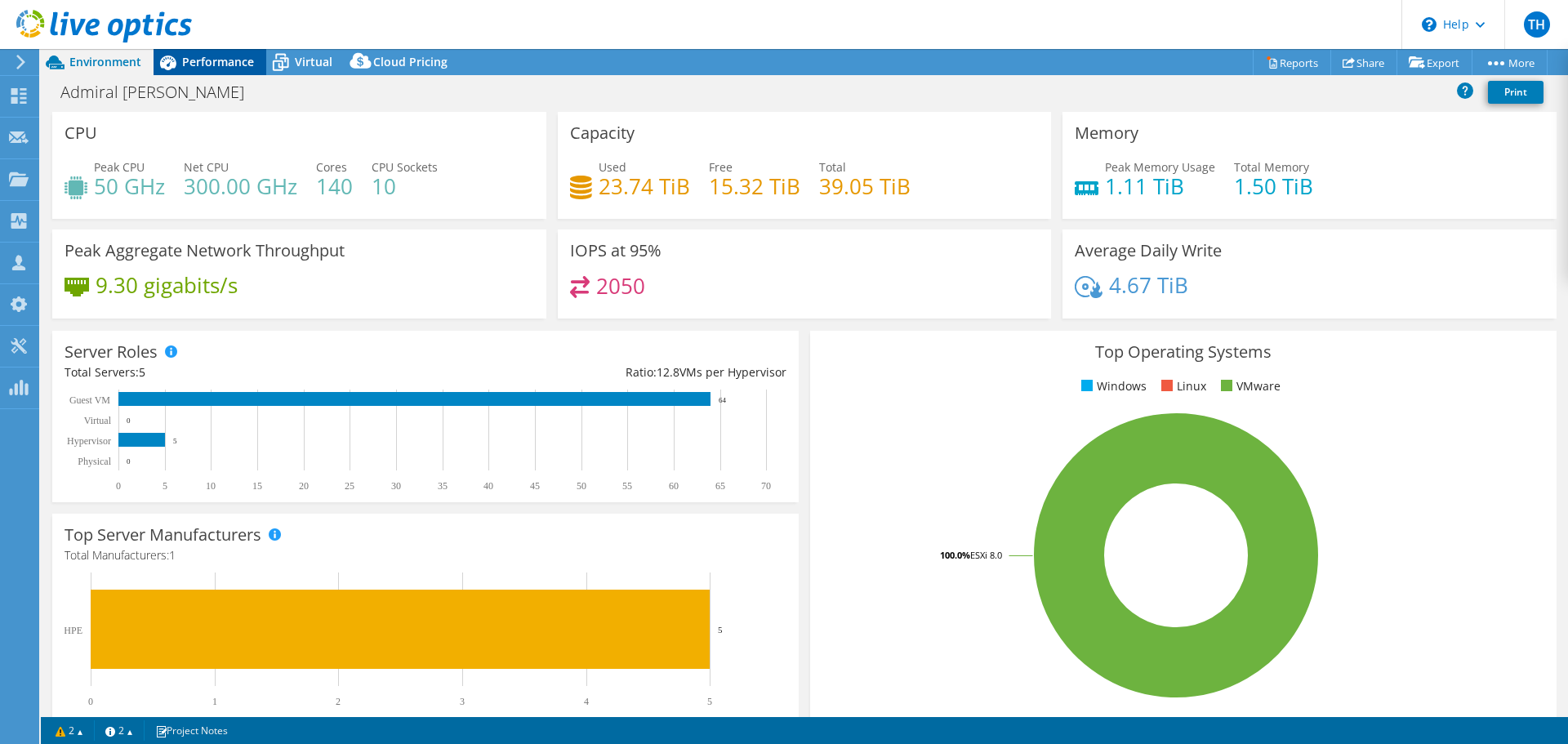
click at [187, 60] on span "Performance" at bounding box center [217, 62] width 72 height 16
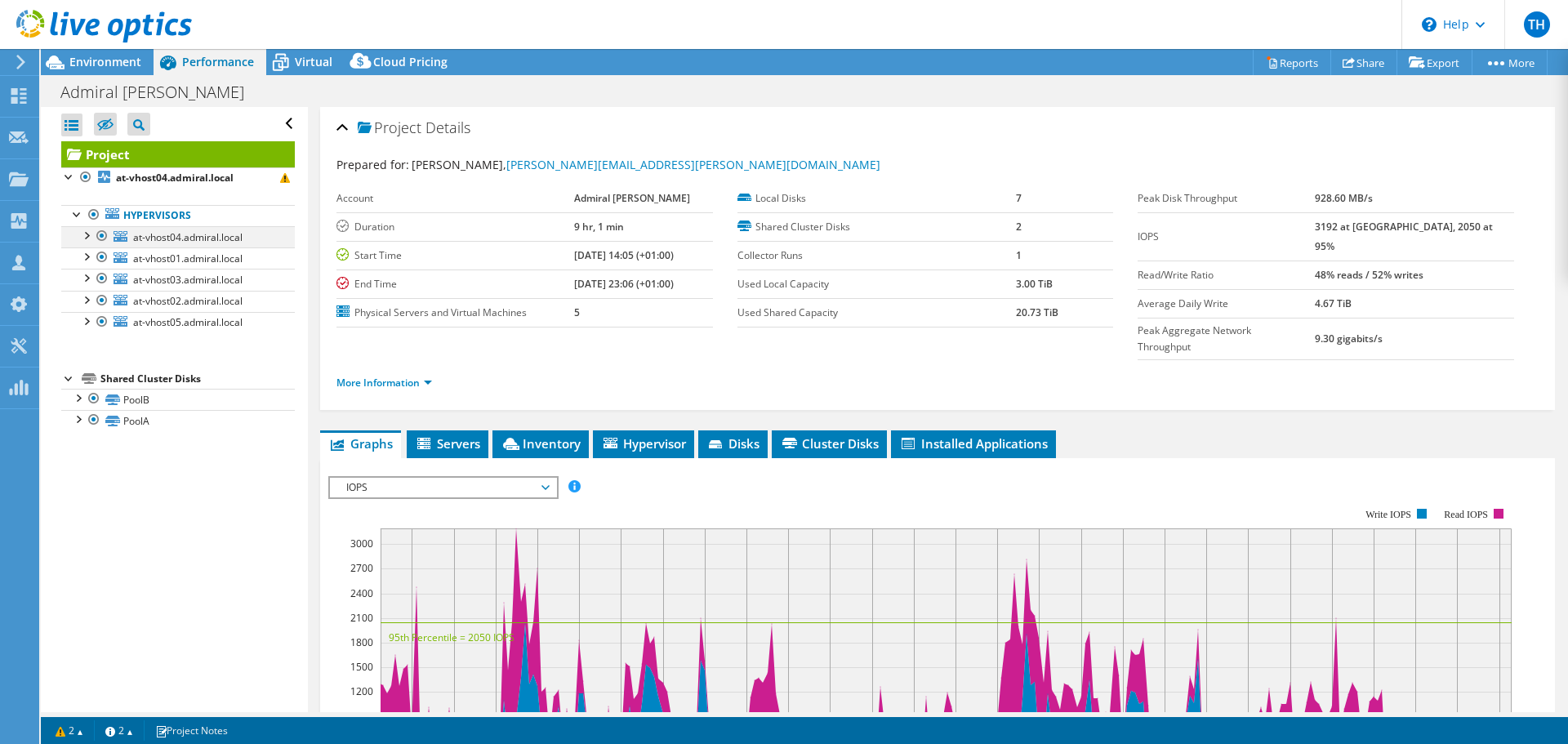
click at [91, 237] on div at bounding box center [86, 234] width 17 height 17
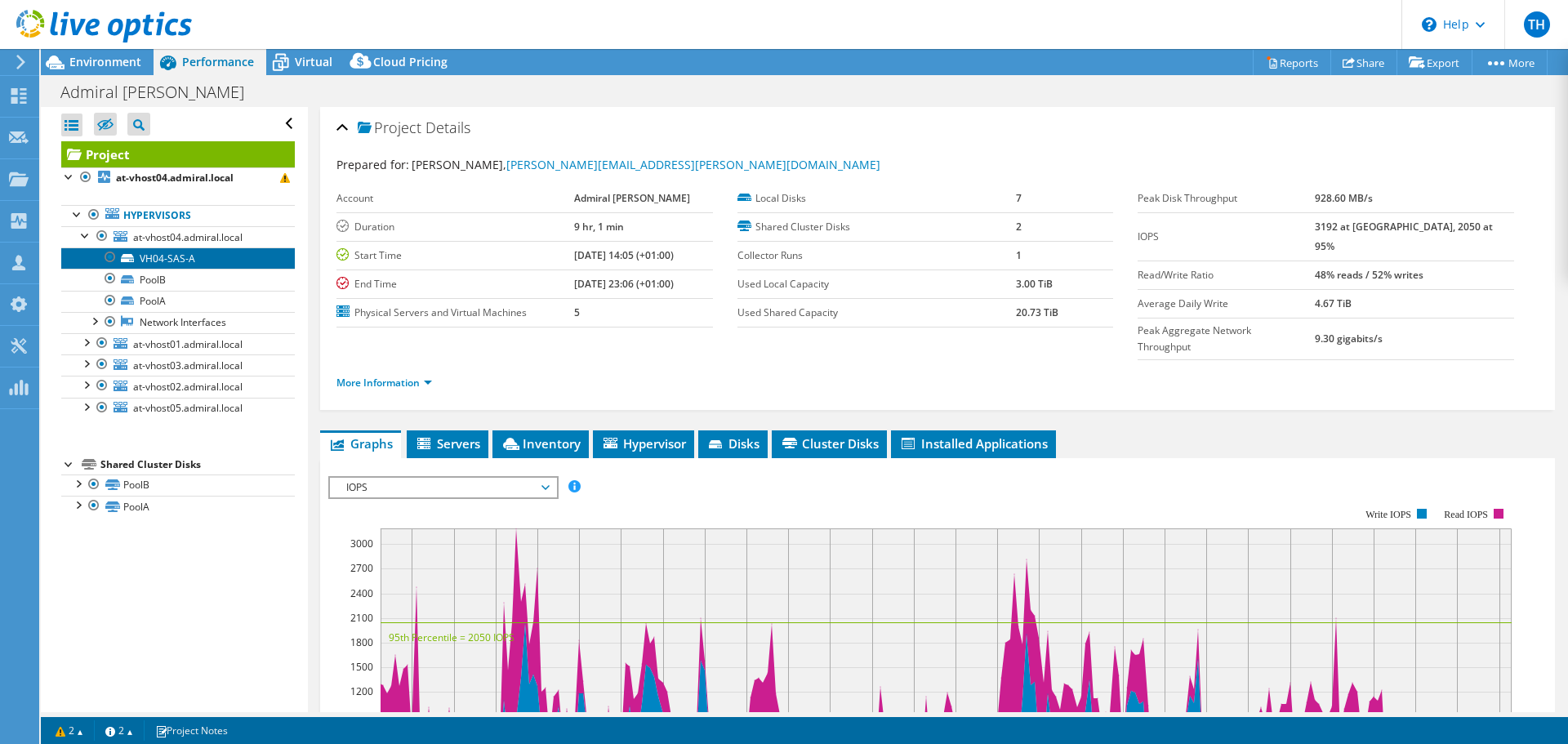
click at [181, 260] on link "VH04-SAS-A" at bounding box center [178, 258] width 234 height 22
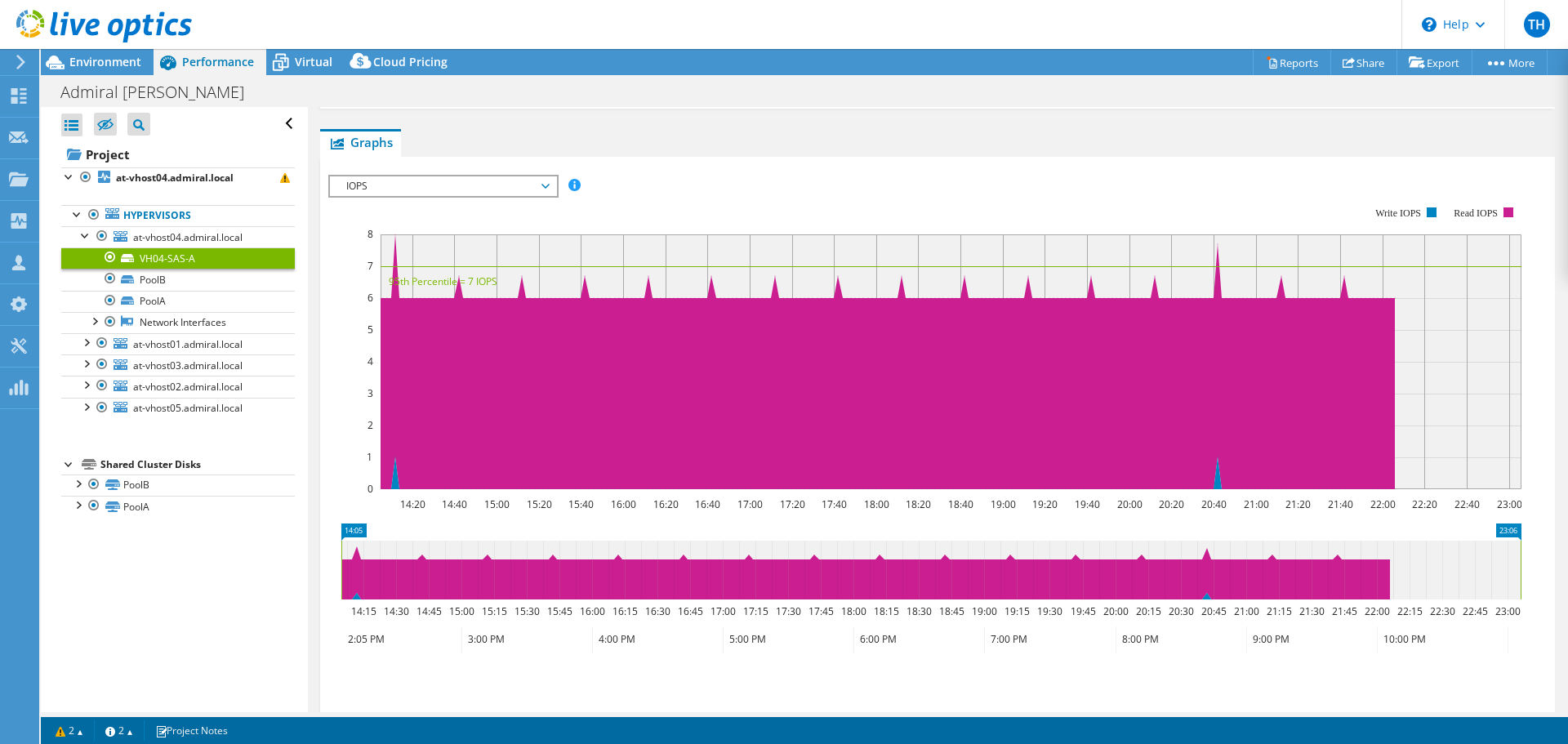
scroll to position [384, 0]
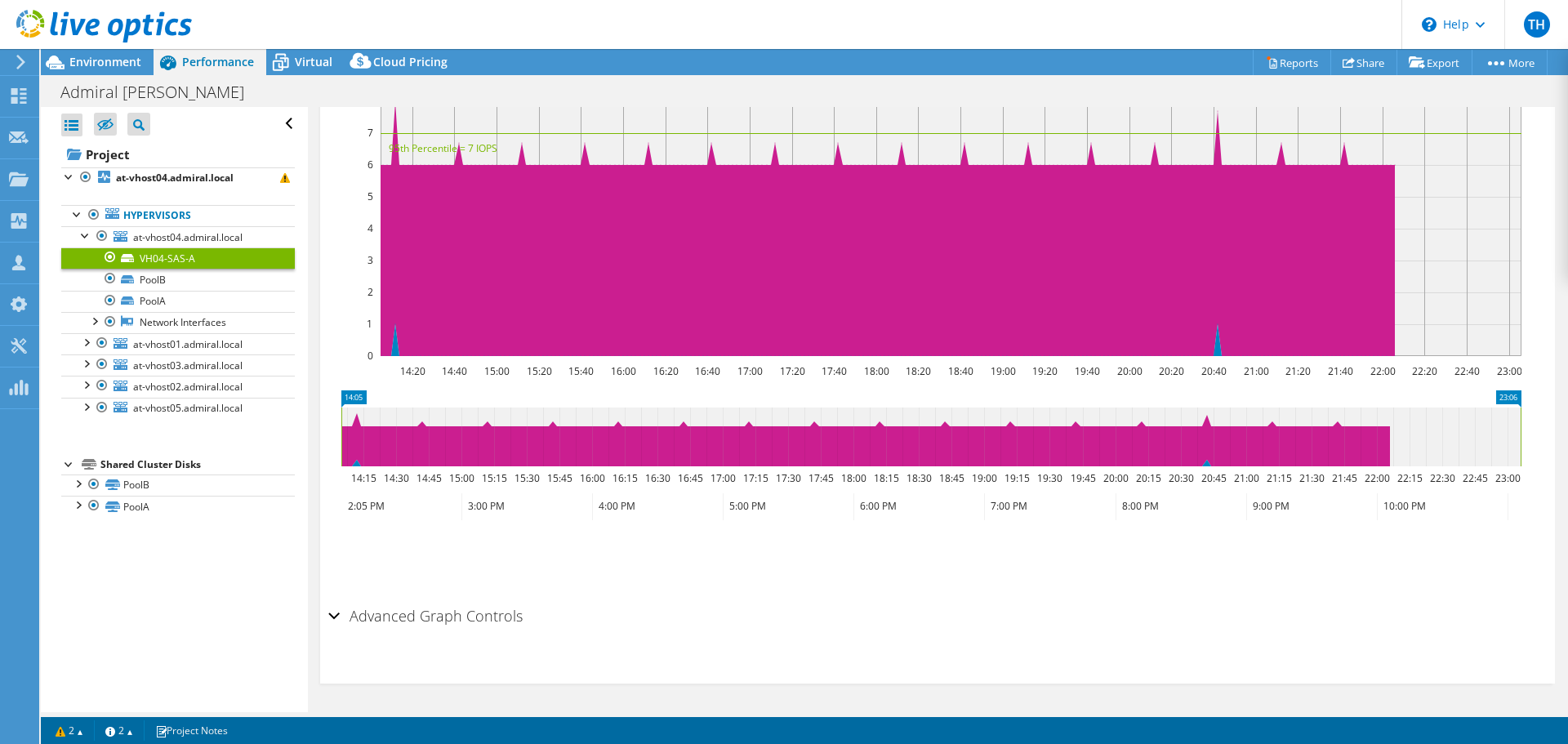
click at [466, 621] on h2 "Advanced Graph Controls" at bounding box center [426, 615] width 195 height 32
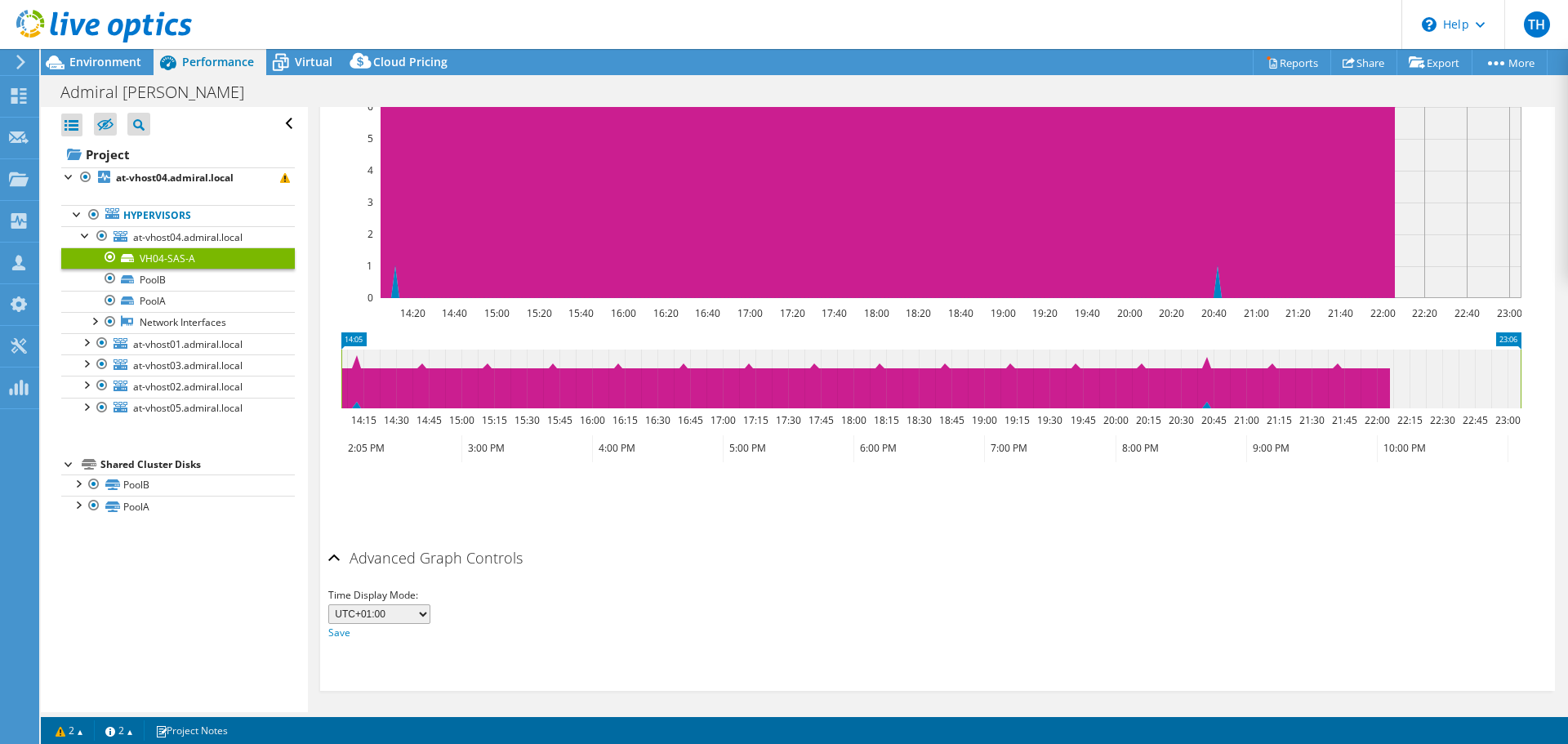
scroll to position [443, 0]
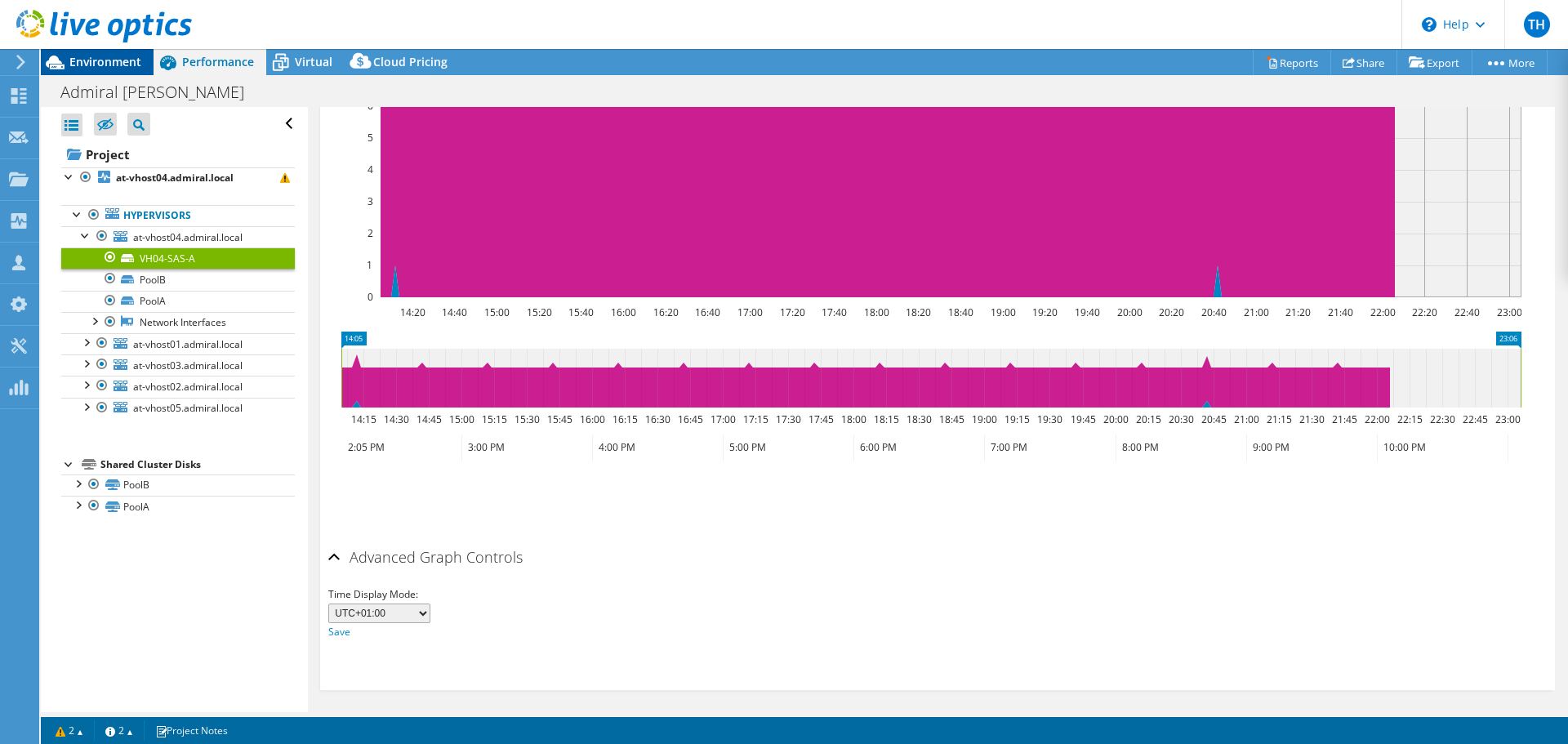
click at [143, 70] on div "Environment" at bounding box center [97, 62] width 113 height 27
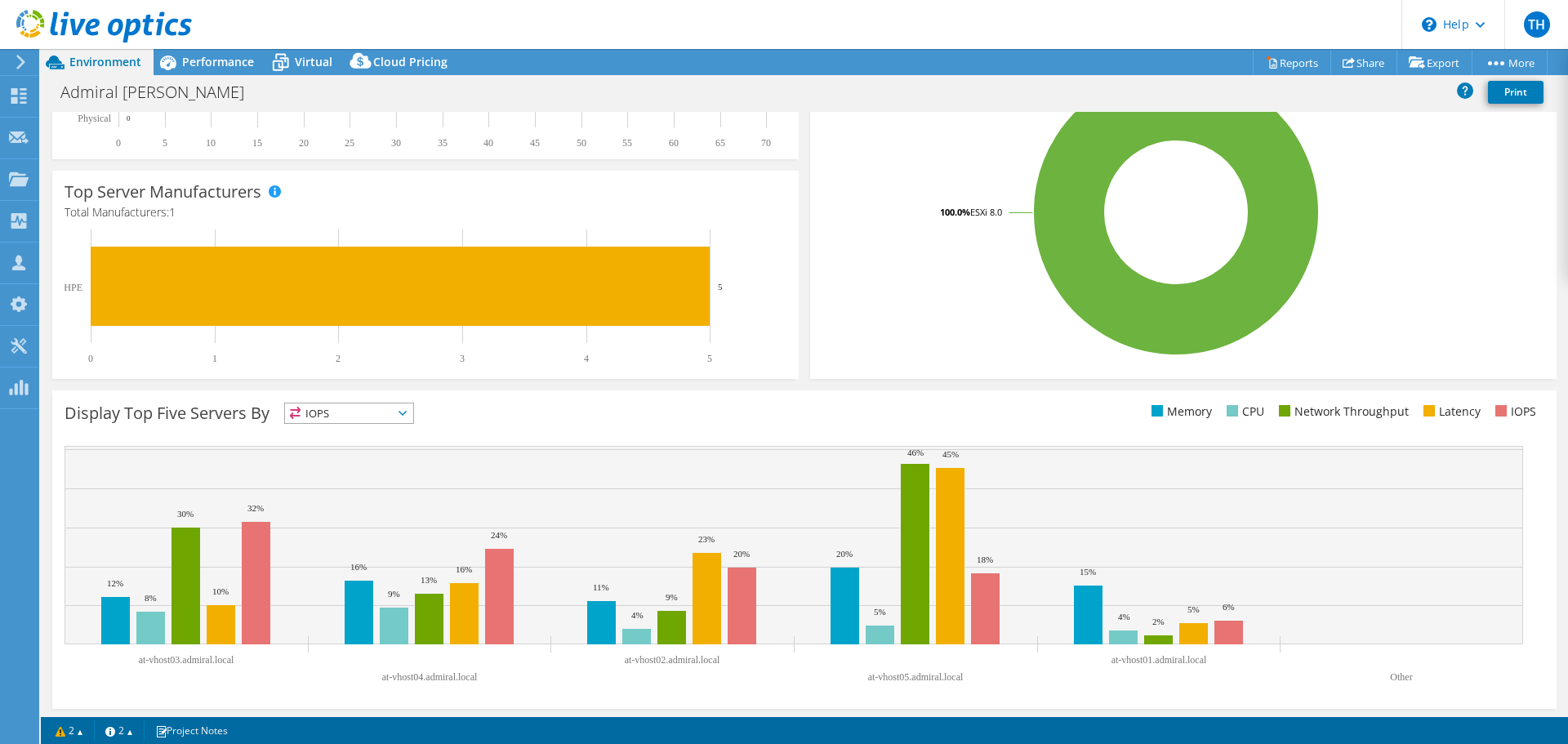
scroll to position [346, 0]
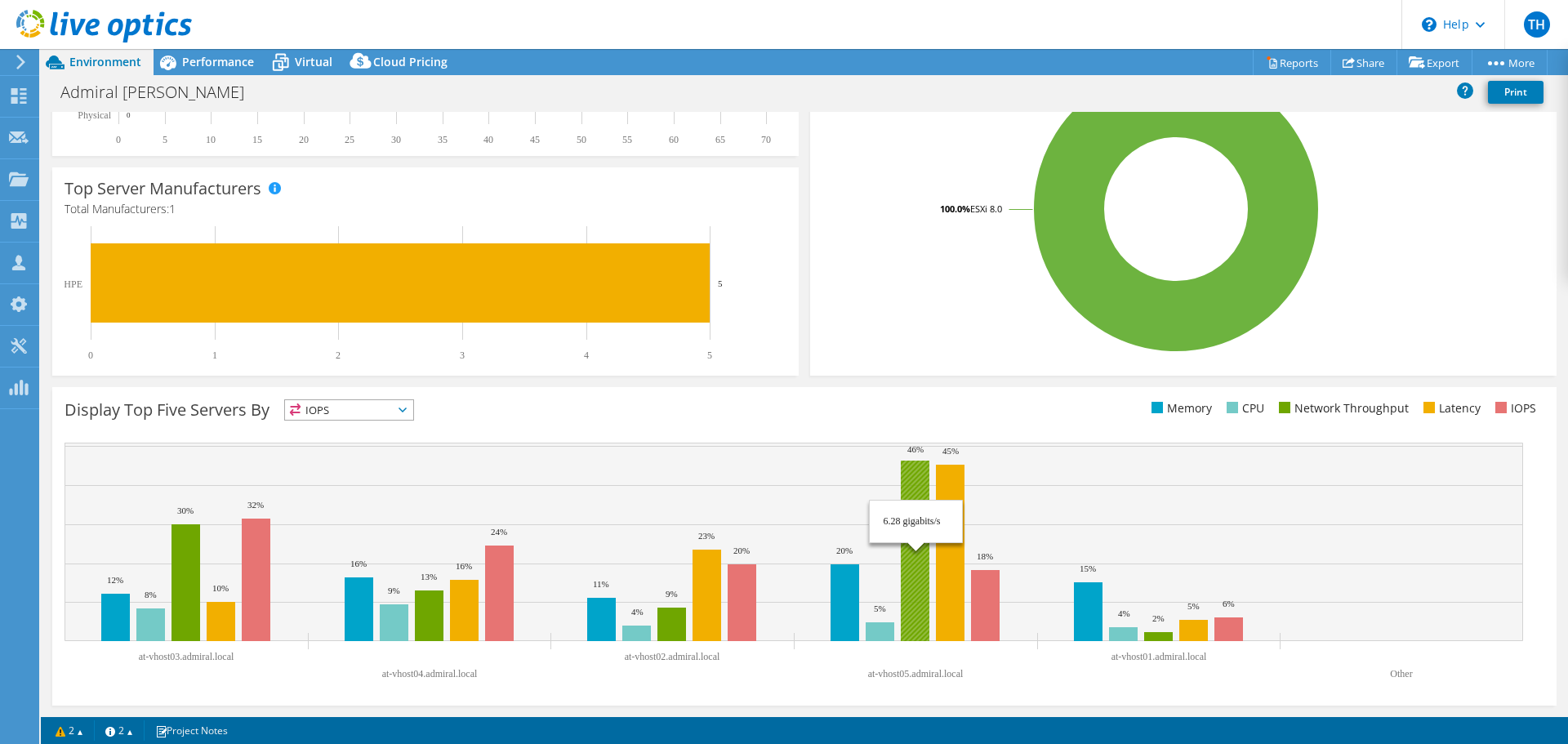
click at [922, 579] on rect at bounding box center [914, 551] width 29 height 181
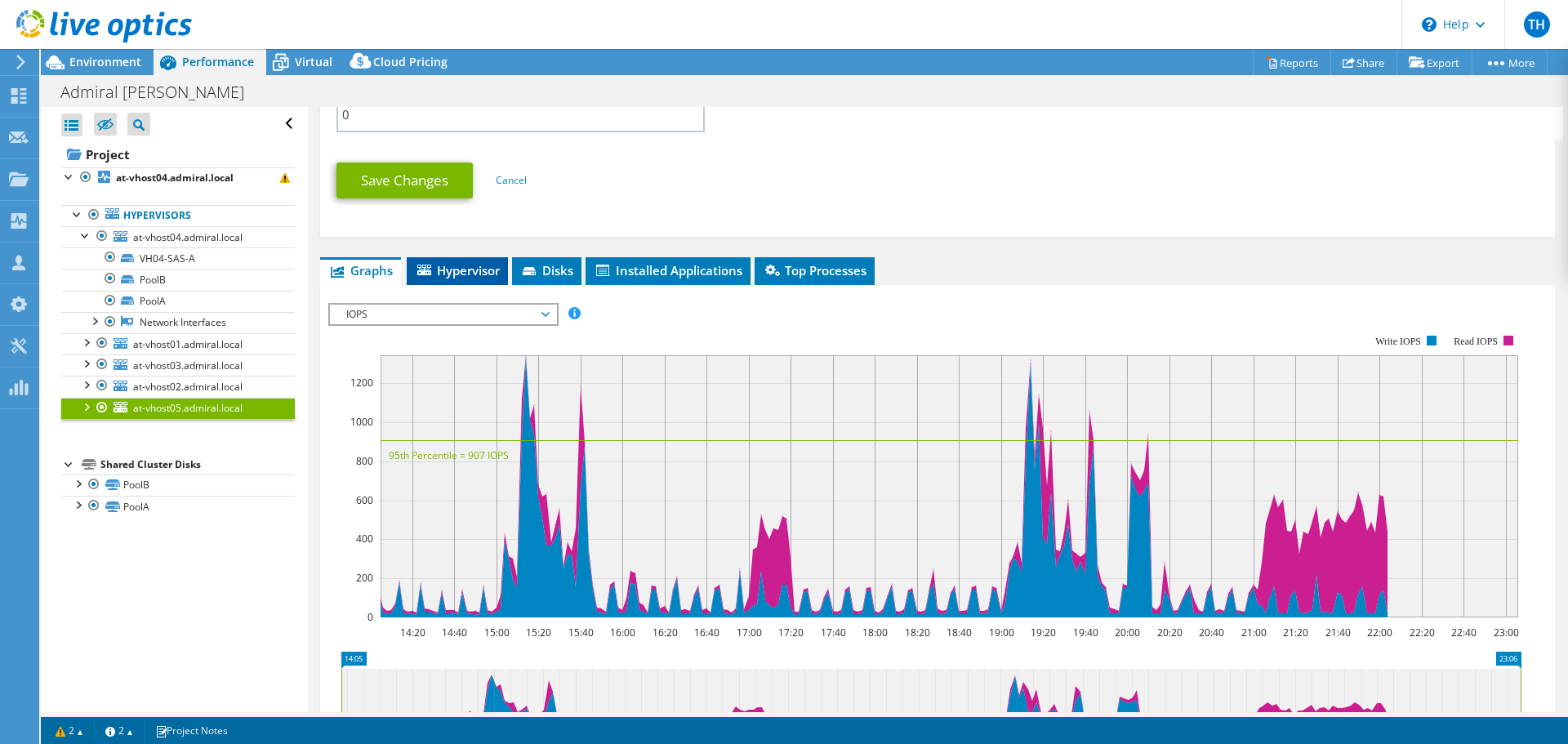
scroll to position [829, 0]
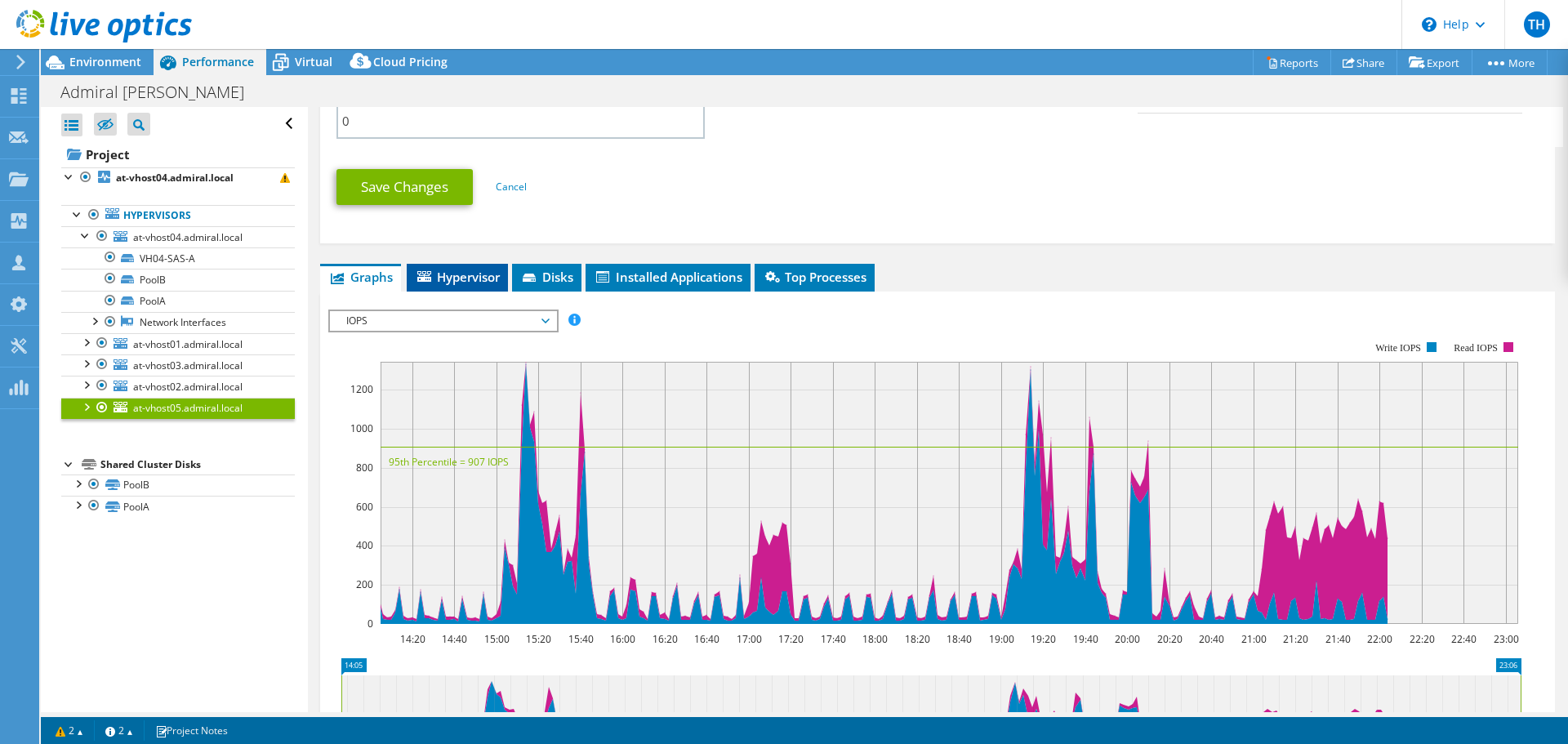
click at [456, 277] on span "Hypervisor" at bounding box center [457, 276] width 85 height 17
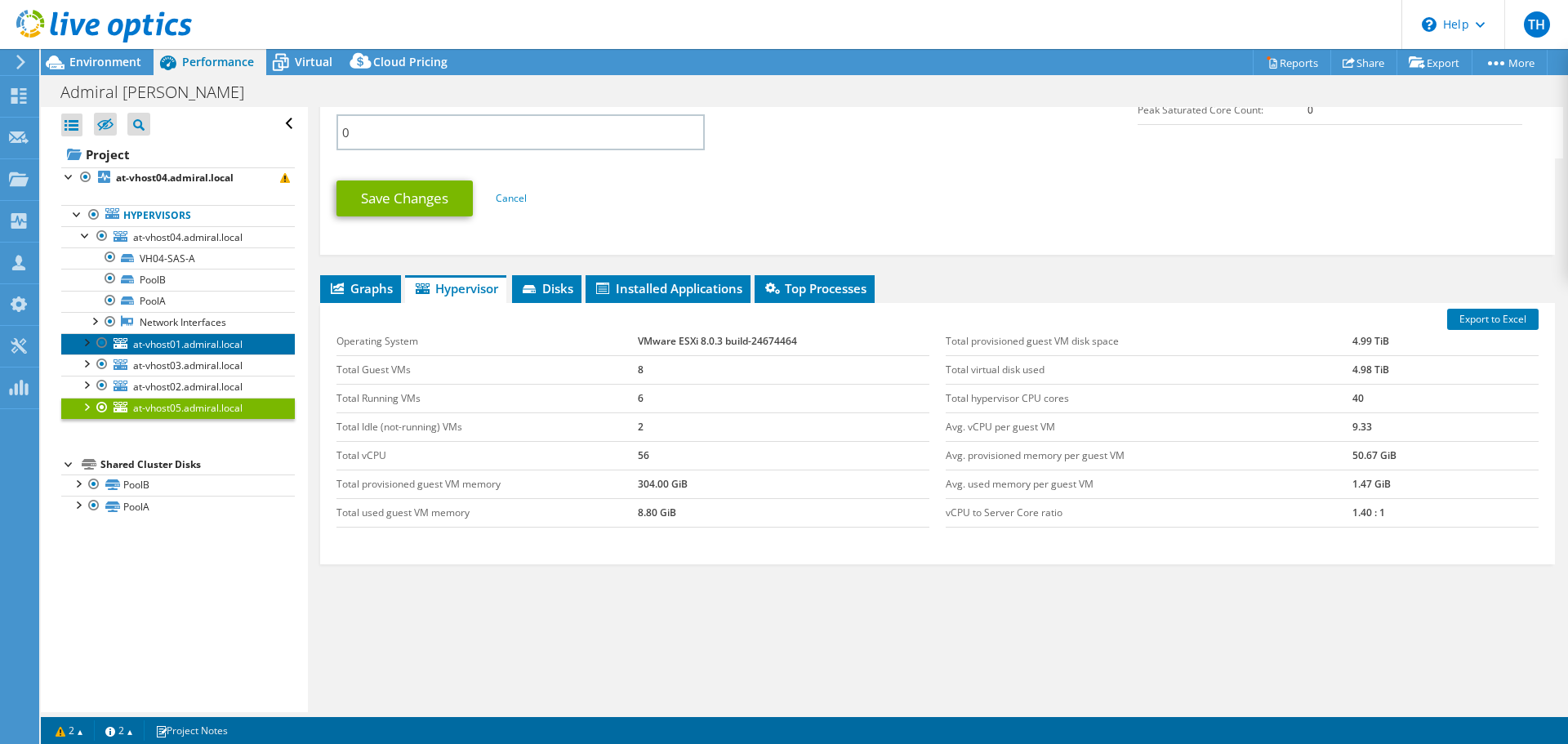
click at [186, 340] on span "at-vhost01.admiral.local" at bounding box center [187, 344] width 109 height 14
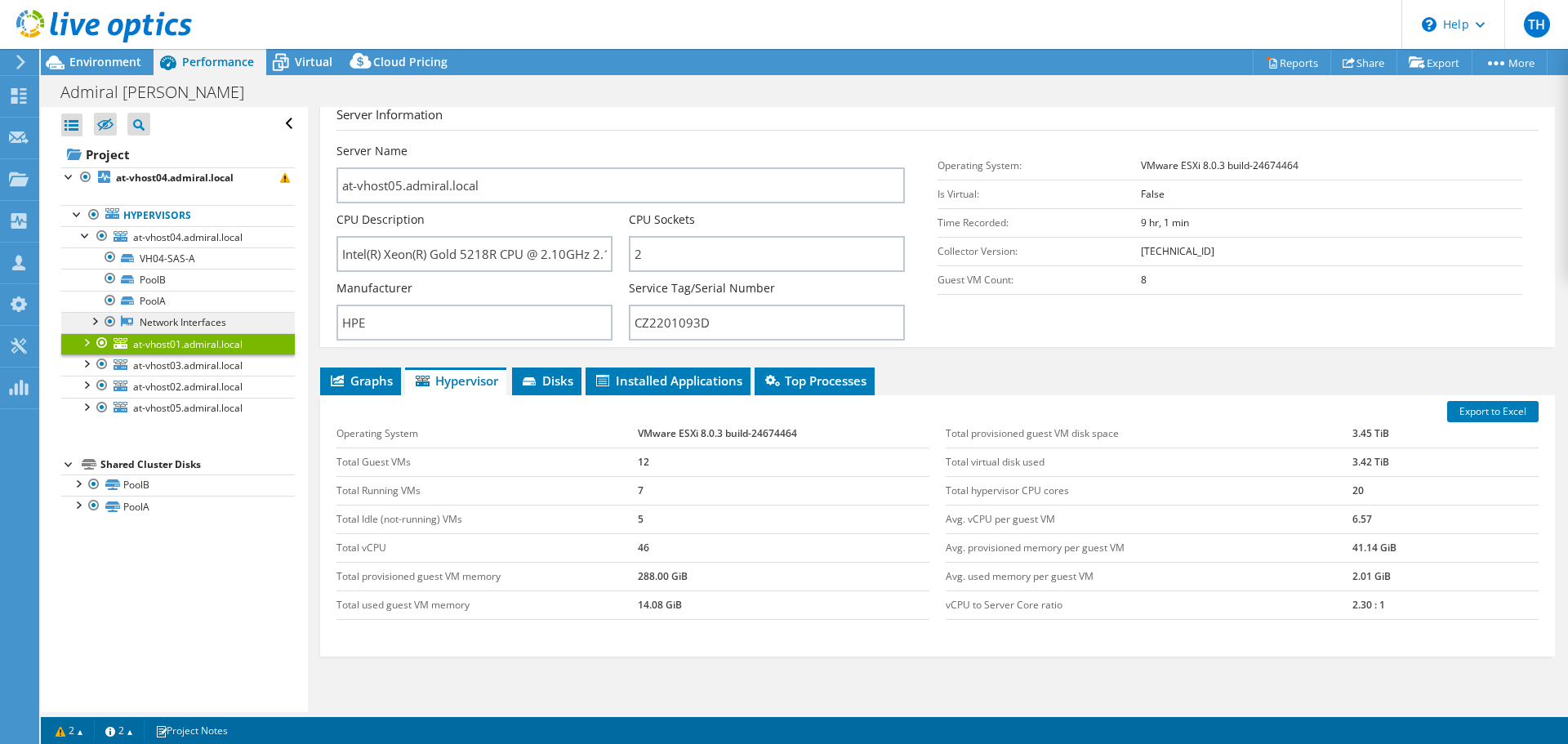
scroll to position [77, 0]
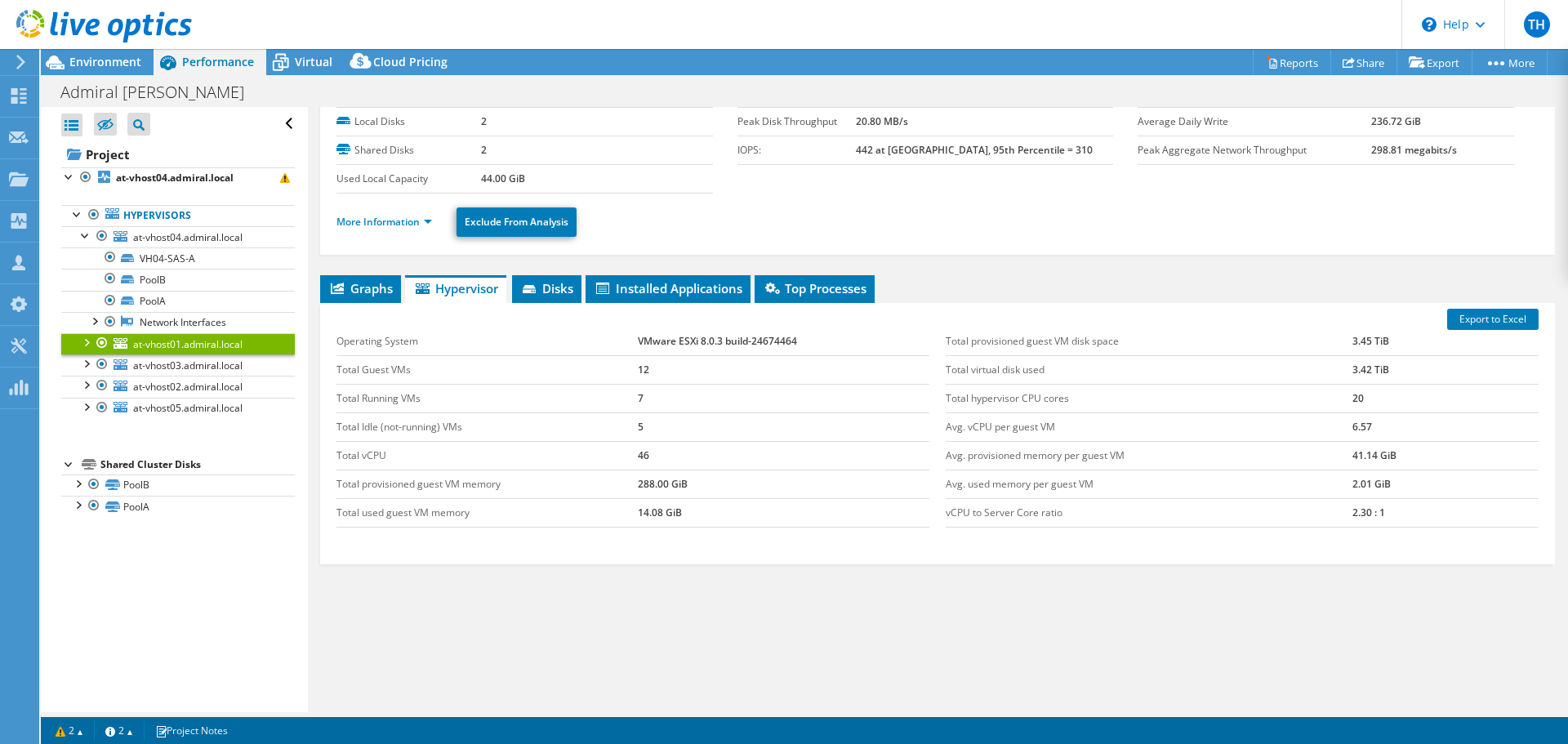
click at [277, 116] on div "Open All Close All Hide Excluded Nodes Project Tree Filter" at bounding box center [178, 124] width 234 height 34
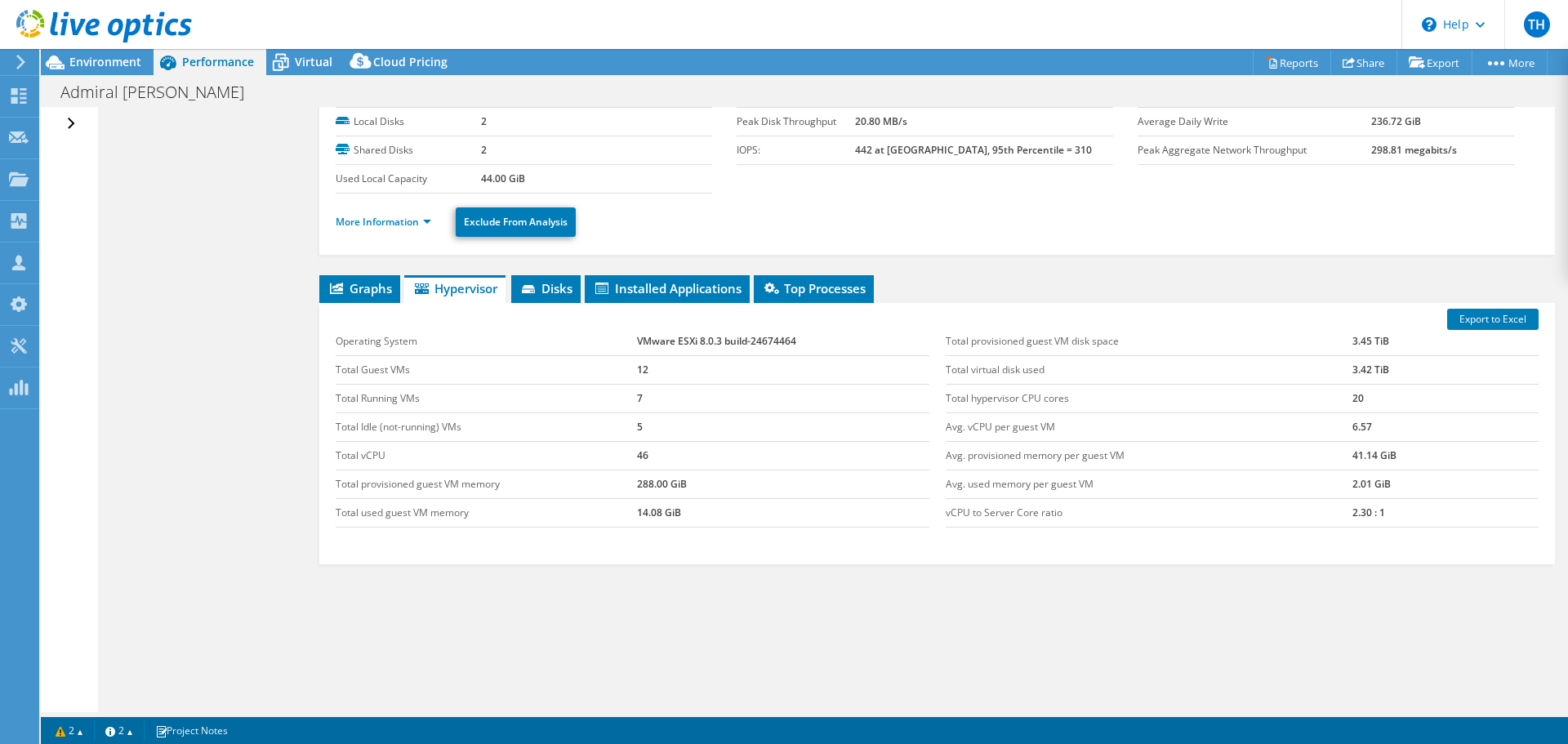
click at [60, 121] on div "Open All Close All Hide Excluded Nodes Project Tree Filter" at bounding box center [69, 410] width 56 height 605
click at [76, 117] on div "Open All Close All Hide Excluded Nodes Project Tree Filter" at bounding box center [73, 124] width 24 height 34
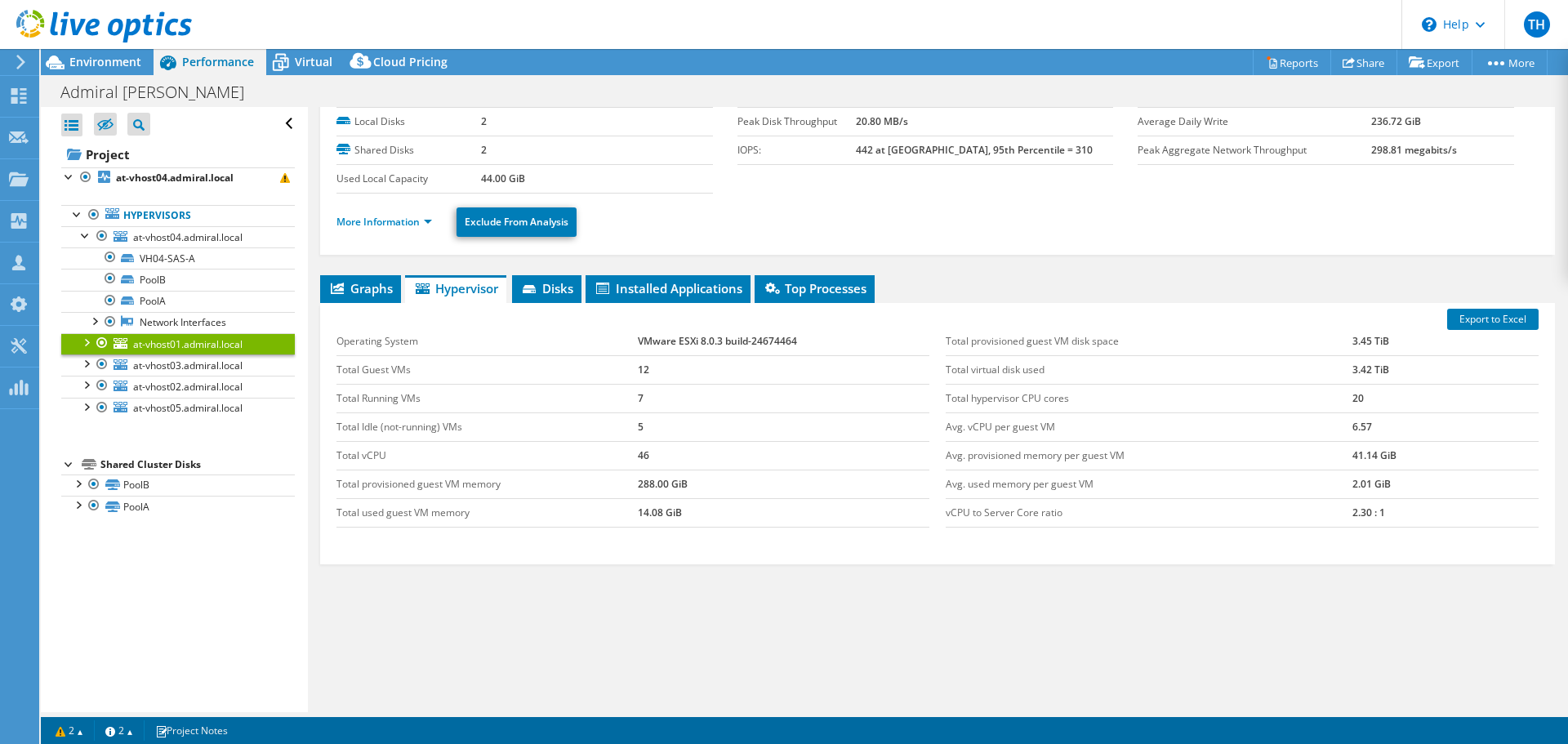
click at [99, 51] on div at bounding box center [95, 28] width 192 height 55
click at [100, 55] on span "Environment" at bounding box center [105, 62] width 72 height 16
